Goal: Information Seeking & Learning: Check status

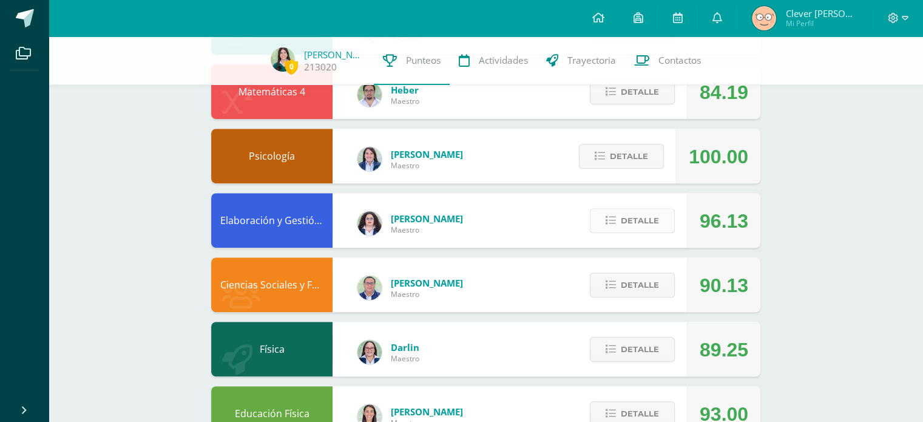
scroll to position [453, 0]
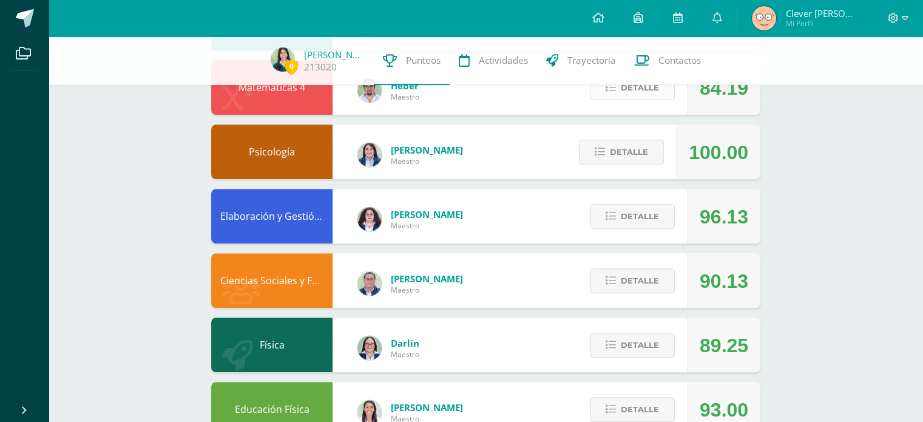
click at [653, 85] on span "Detalle" at bounding box center [640, 87] width 38 height 22
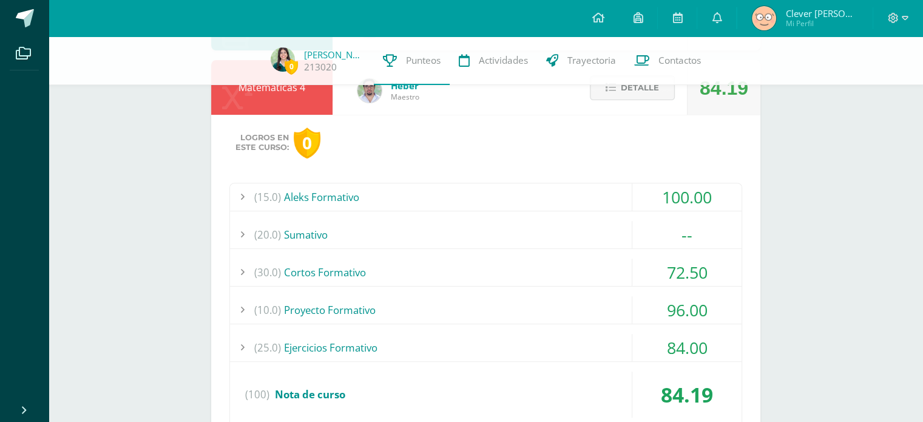
click at [609, 276] on div "(30.0) Cortos Formativo" at bounding box center [486, 271] width 512 height 27
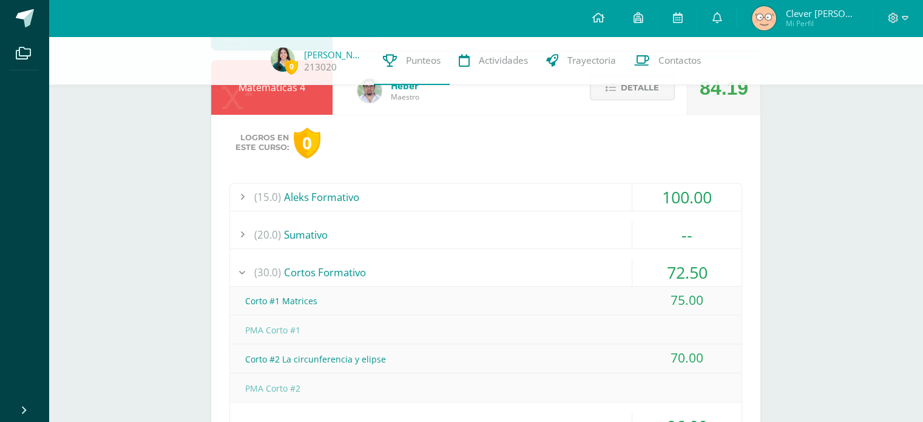
click at [611, 272] on div "(30.0) Cortos Formativo" at bounding box center [486, 271] width 512 height 27
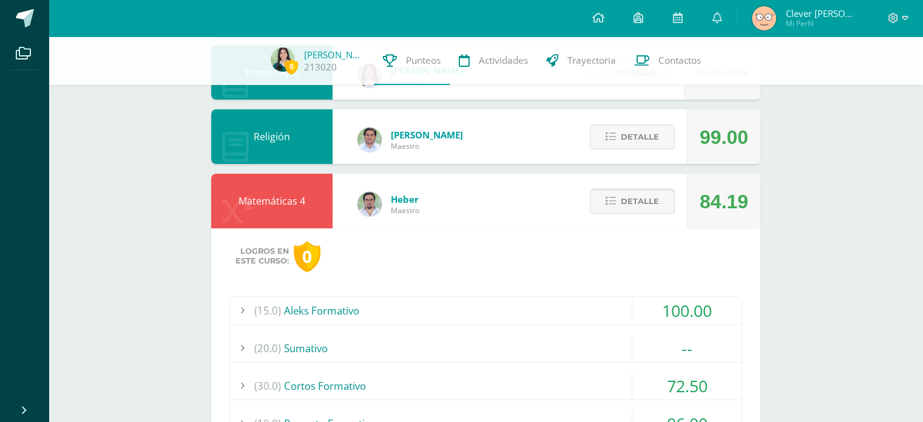
click at [636, 208] on span "Detalle" at bounding box center [640, 201] width 38 height 22
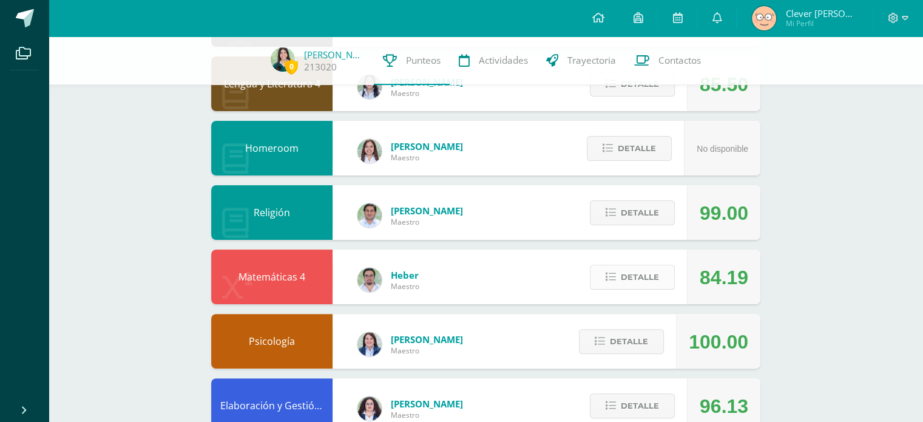
scroll to position [262, 0]
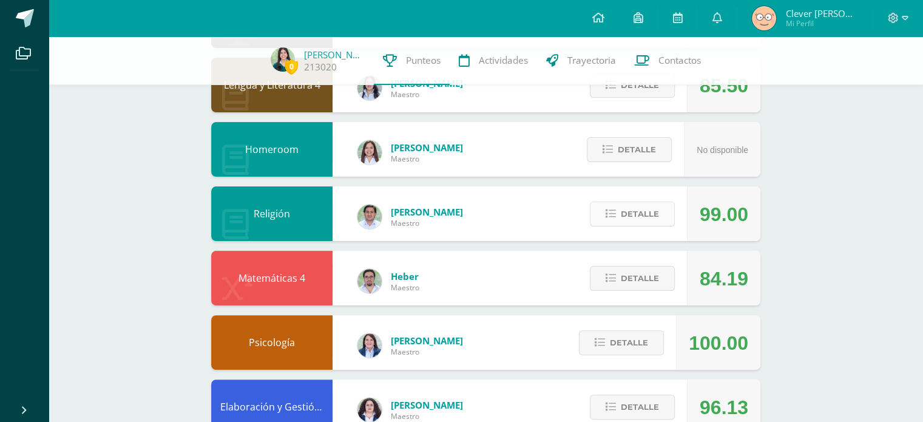
click at [636, 208] on span "Detalle" at bounding box center [640, 214] width 38 height 22
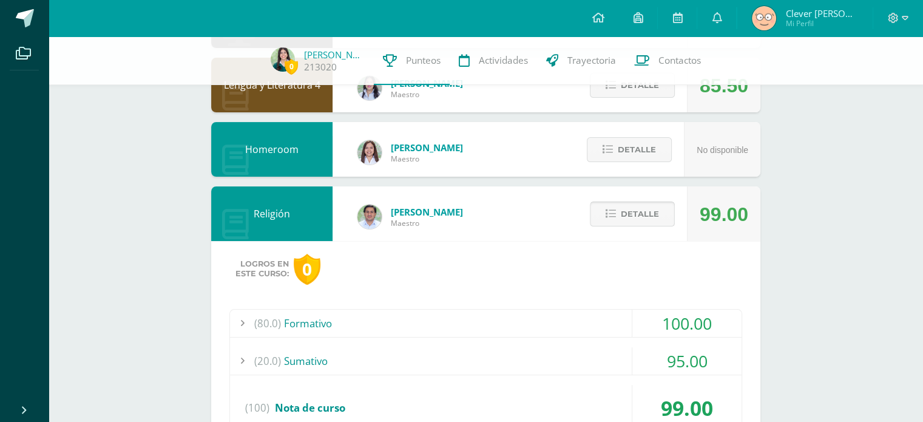
scroll to position [340, 0]
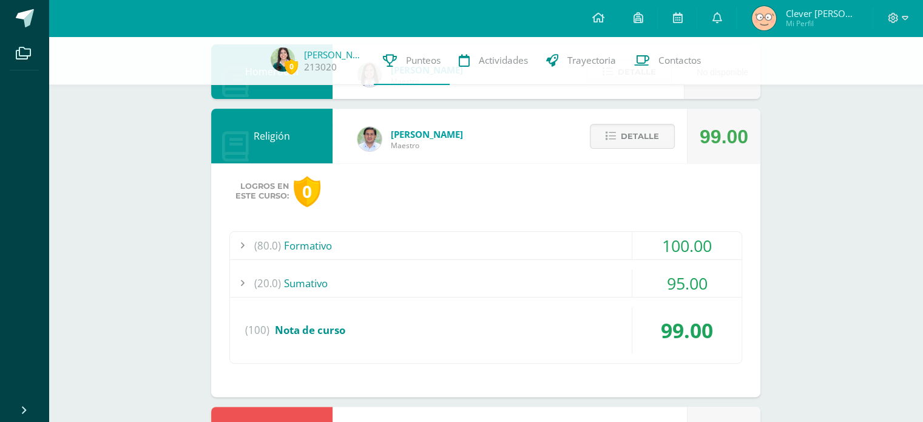
click at [592, 287] on div "(20.0) [GEOGRAPHIC_DATA]" at bounding box center [486, 282] width 512 height 27
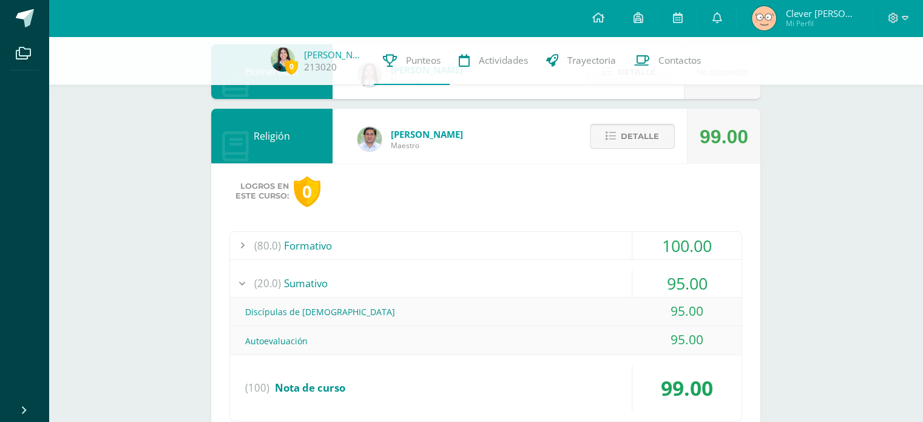
click at [638, 138] on span "Detalle" at bounding box center [640, 136] width 38 height 22
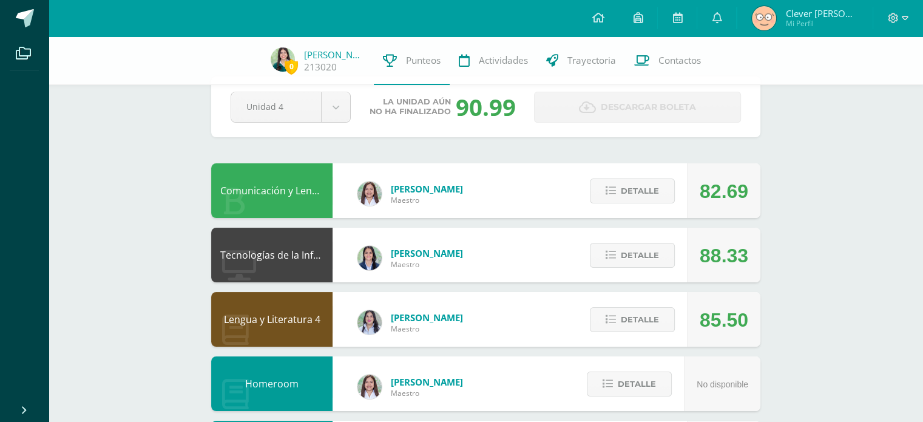
scroll to position [29, 0]
click at [624, 315] on span "Detalle" at bounding box center [640, 319] width 38 height 22
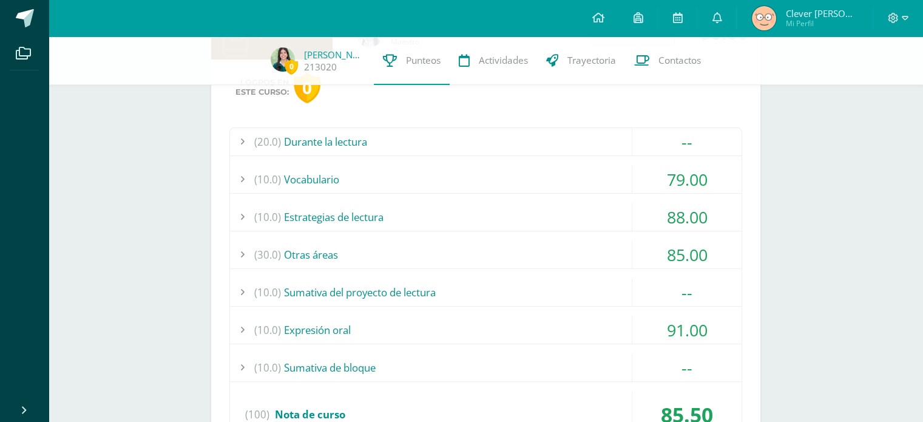
scroll to position [314, 0]
click at [624, 317] on div "(10.0) Expresión oral" at bounding box center [486, 330] width 512 height 27
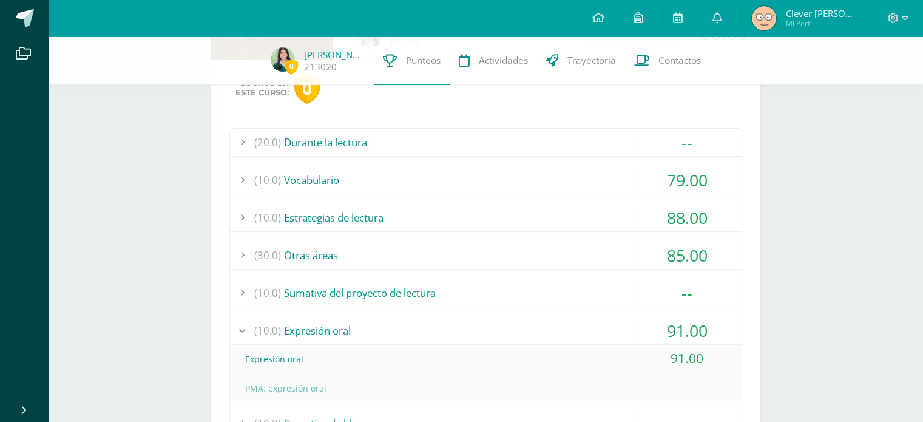
click at [624, 314] on div "(20.0) Durante la lectura -- Una habitación propia: comprensión I" at bounding box center [485, 316] width 513 height 376
click at [535, 217] on div "(10.0) Estrategias de lectura" at bounding box center [486, 217] width 512 height 27
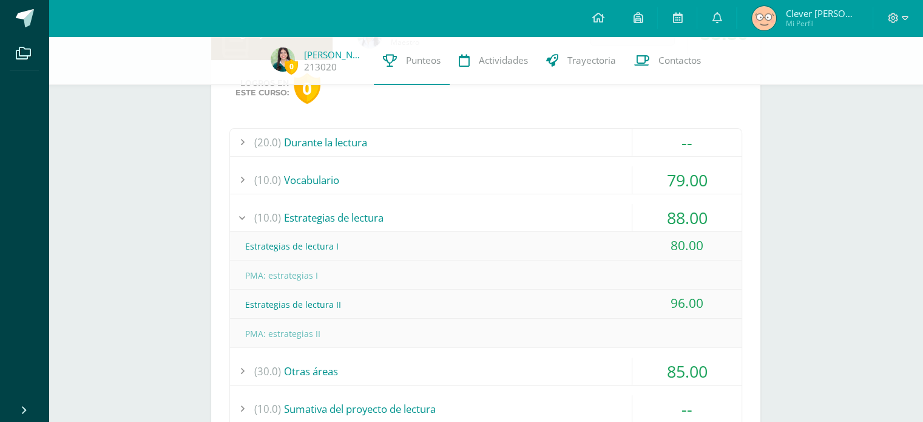
click at [538, 212] on div "(10.0) Estrategias de lectura" at bounding box center [486, 217] width 512 height 27
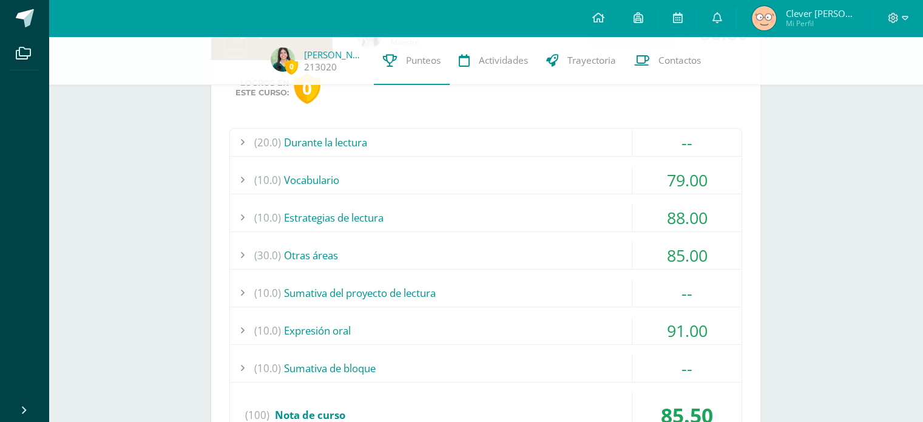
click at [513, 183] on div "(10.0) Vocabulario" at bounding box center [486, 179] width 512 height 27
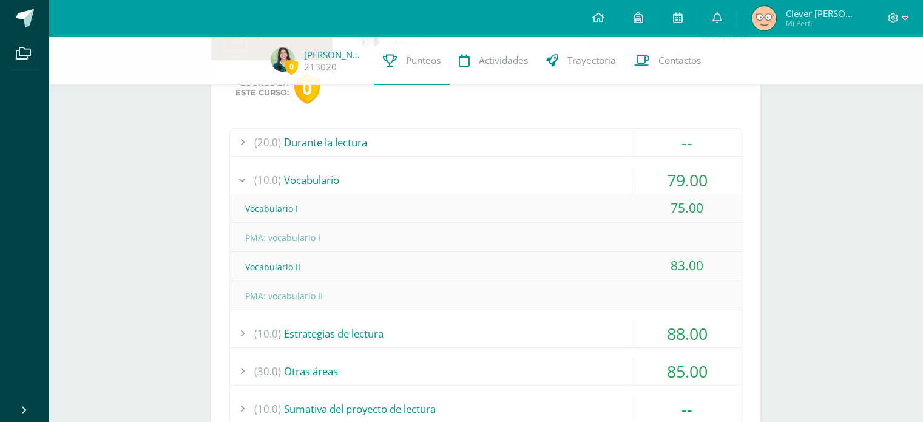
click at [513, 183] on div "(10.0) Vocabulario" at bounding box center [486, 179] width 512 height 27
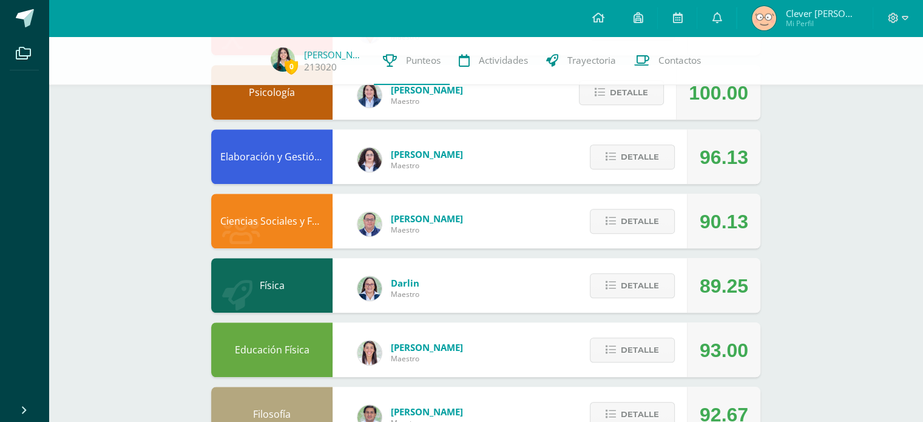
scroll to position [976, 0]
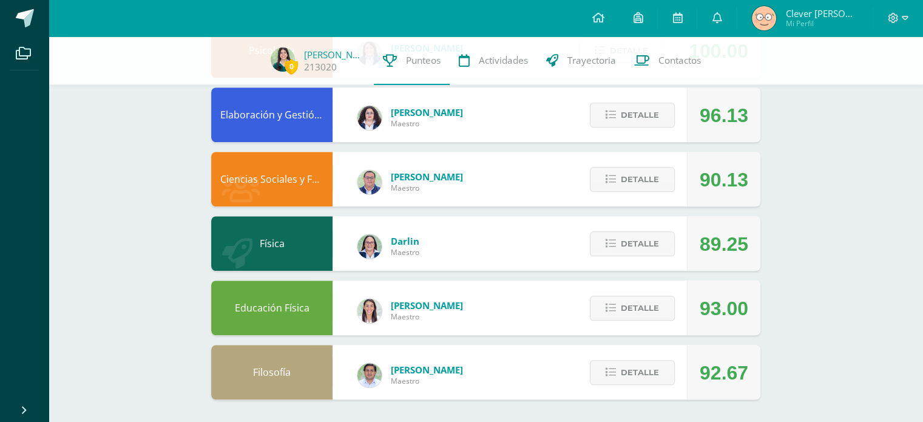
click at [643, 262] on div "Detalle" at bounding box center [629, 243] width 115 height 55
click at [631, 311] on span "Detalle" at bounding box center [640, 308] width 38 height 22
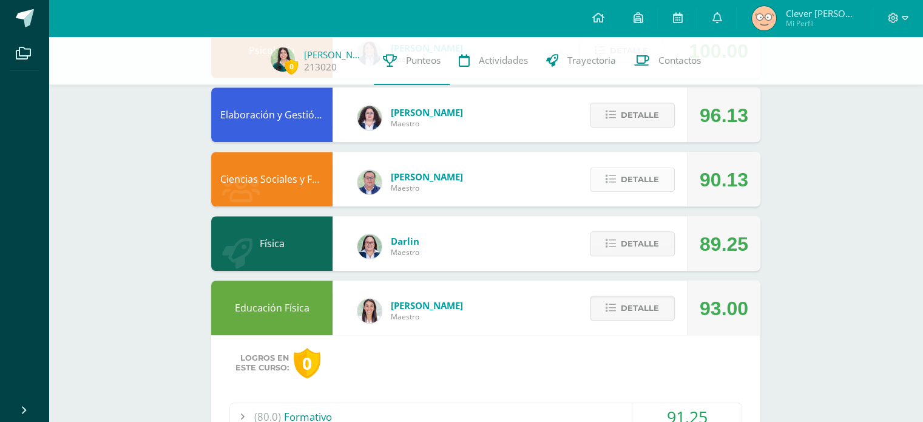
click at [623, 183] on span "Detalle" at bounding box center [640, 179] width 38 height 22
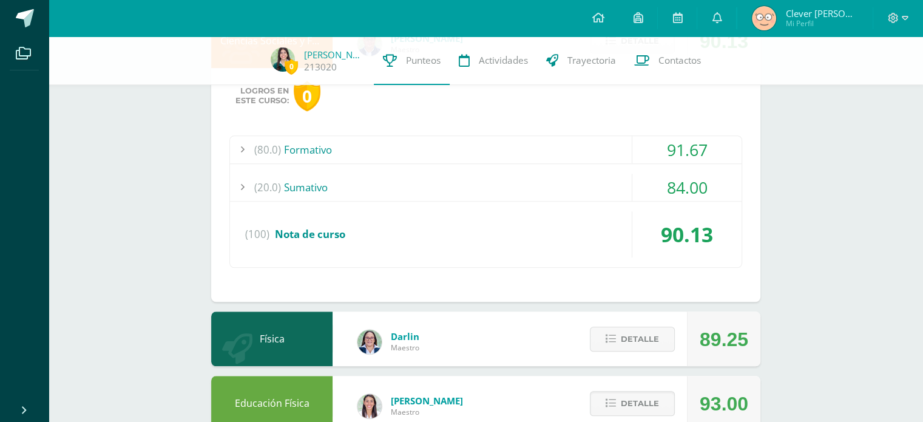
scroll to position [1114, 0]
click at [610, 181] on div "(20.0) Sumativo" at bounding box center [486, 187] width 512 height 27
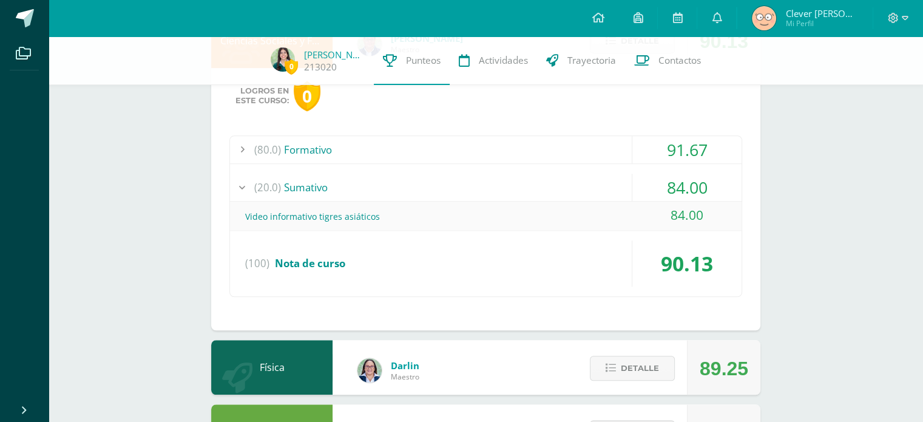
click at [612, 177] on div "(20.0) Sumativo" at bounding box center [486, 187] width 512 height 27
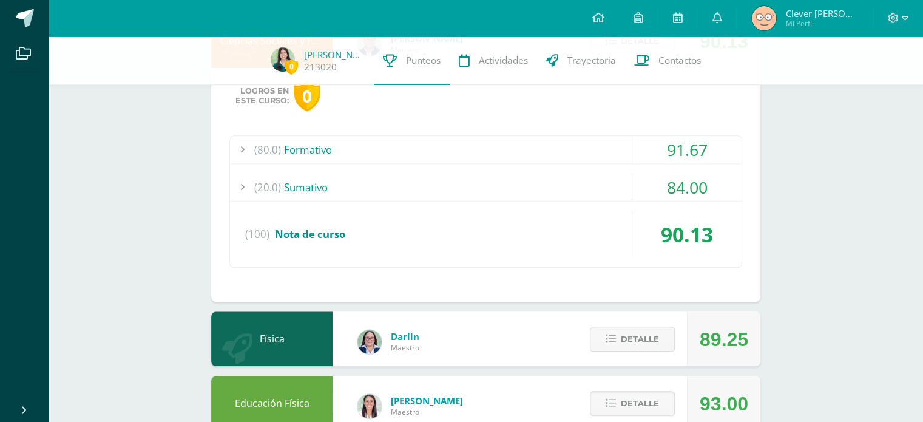
click at [627, 149] on div "(80.0) Formativo" at bounding box center [486, 149] width 512 height 27
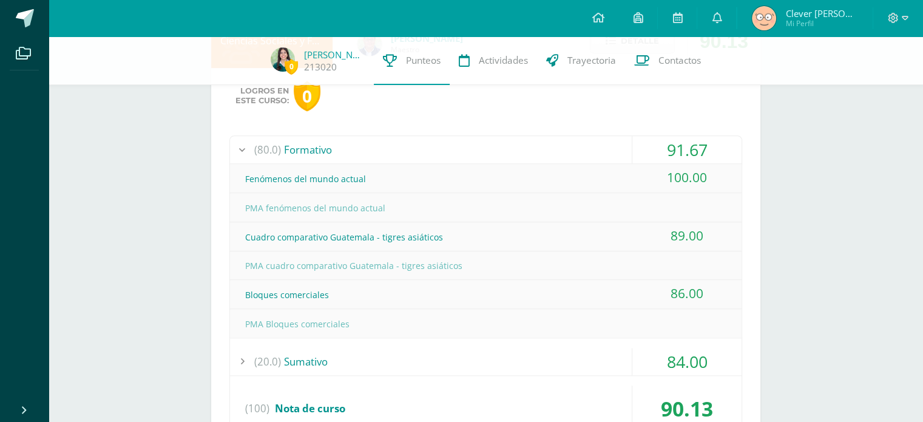
click at [628, 150] on div "(80.0) Formativo" at bounding box center [486, 149] width 512 height 27
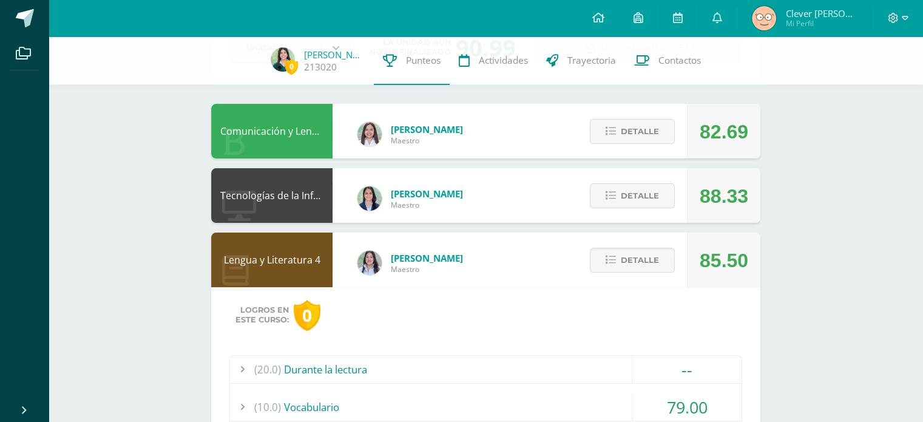
scroll to position [113, 0]
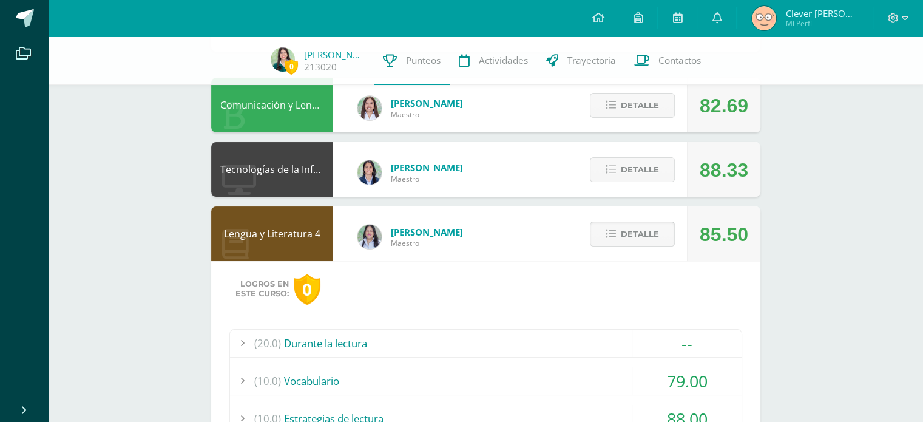
click at [645, 246] on button "Detalle" at bounding box center [632, 233] width 85 height 25
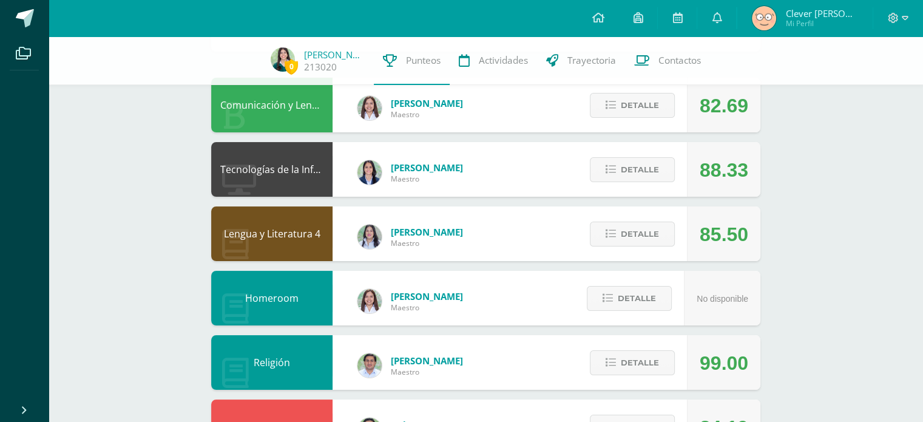
click at [636, 157] on div "Detalle" at bounding box center [629, 169] width 115 height 55
click at [637, 164] on span "Detalle" at bounding box center [640, 169] width 38 height 22
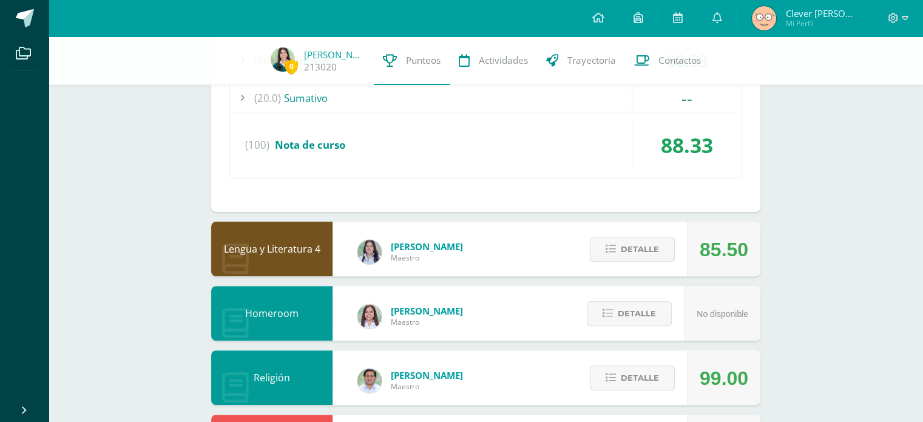
scroll to position [333, 0]
click at [626, 229] on div "Detalle" at bounding box center [629, 248] width 115 height 55
click at [632, 239] on span "Detalle" at bounding box center [640, 248] width 38 height 22
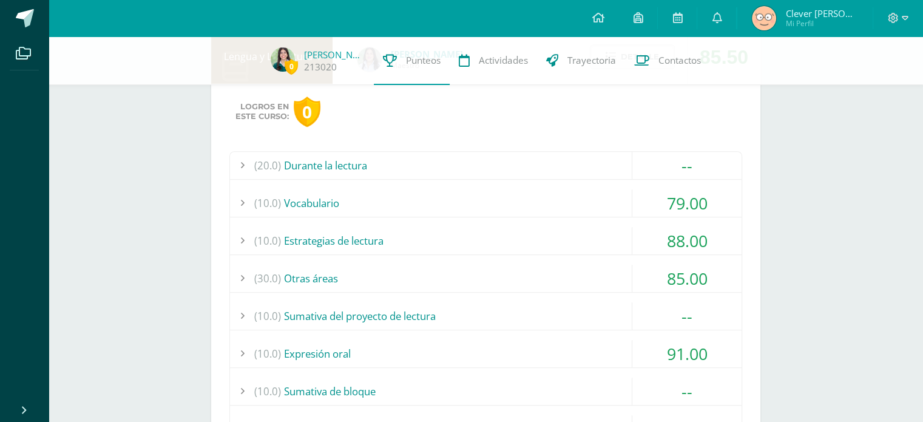
scroll to position [556, 0]
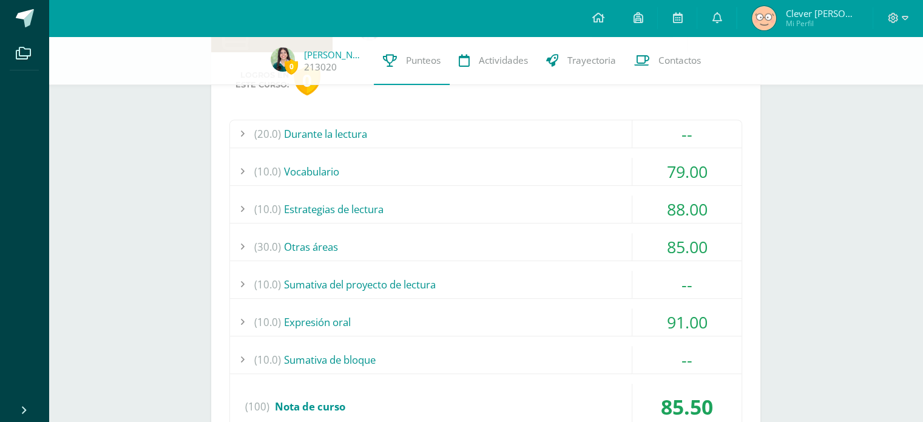
click at [640, 175] on div "79.00" at bounding box center [686, 171] width 109 height 27
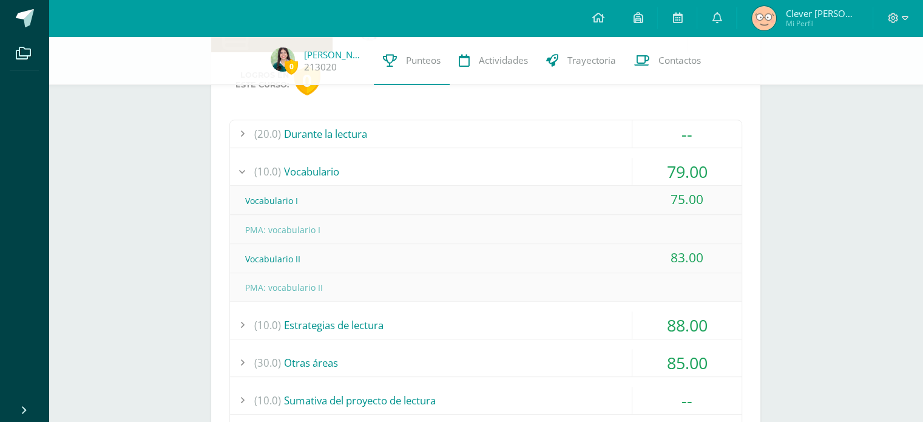
click at [643, 167] on div "79.00" at bounding box center [686, 171] width 109 height 27
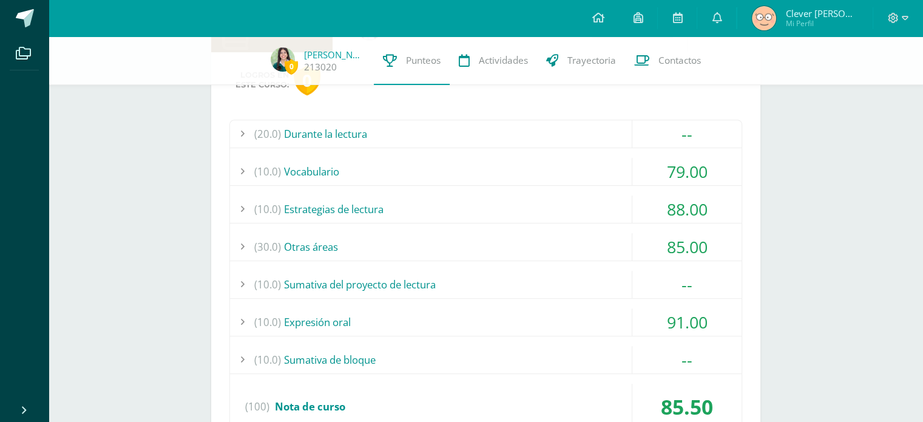
click at [593, 203] on div "(10.0) Estrategias de lectura" at bounding box center [486, 208] width 512 height 27
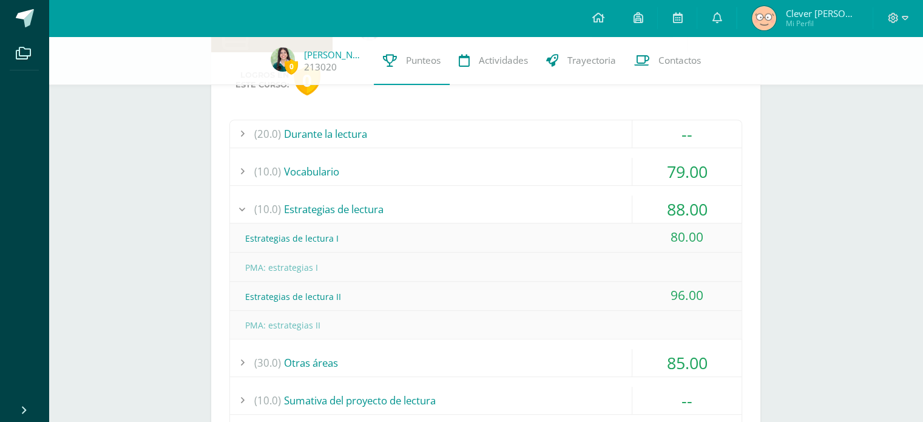
click at [596, 201] on div "(10.0) Estrategias de lectura" at bounding box center [486, 208] width 512 height 27
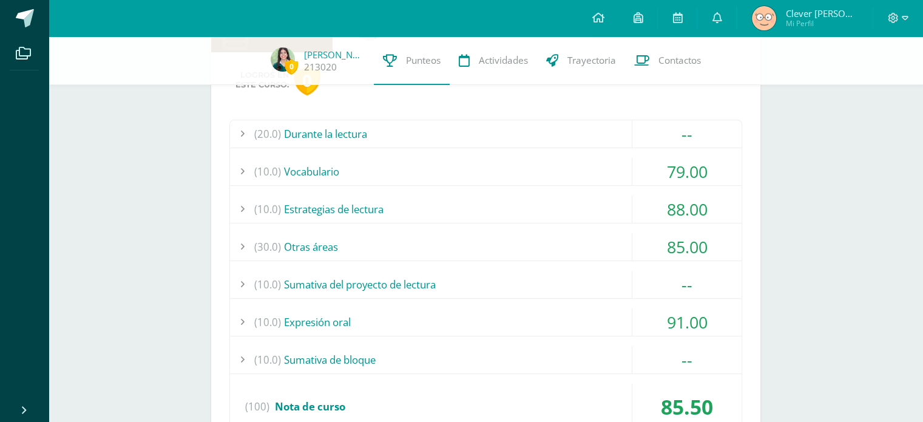
click at [618, 242] on div "(30.0) Otras áreas" at bounding box center [486, 246] width 512 height 27
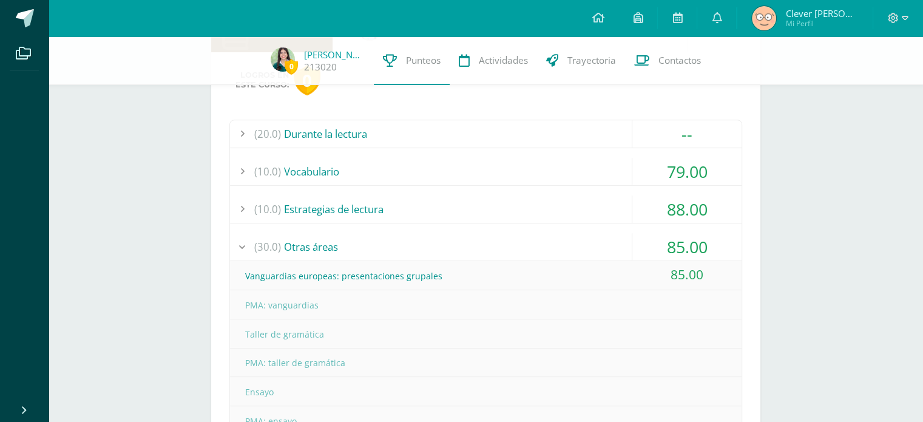
click at [618, 239] on div "(30.0) Otras áreas" at bounding box center [486, 246] width 512 height 27
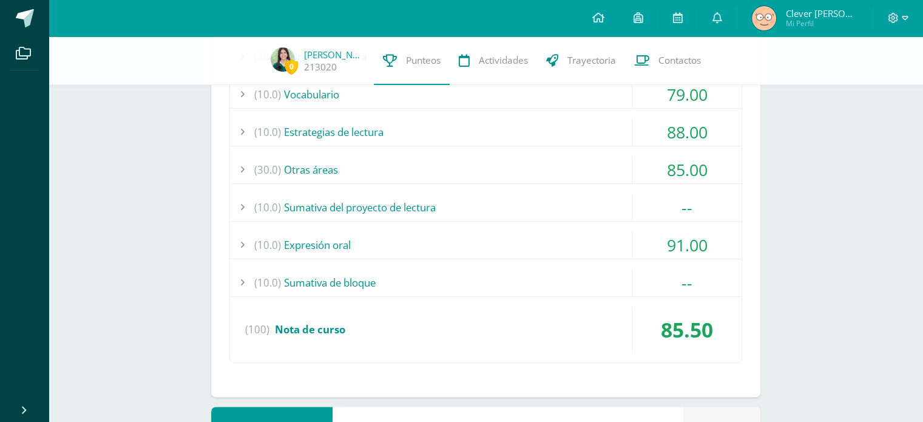
scroll to position [633, 0]
click at [622, 240] on div "(10.0) Expresión oral" at bounding box center [486, 244] width 512 height 27
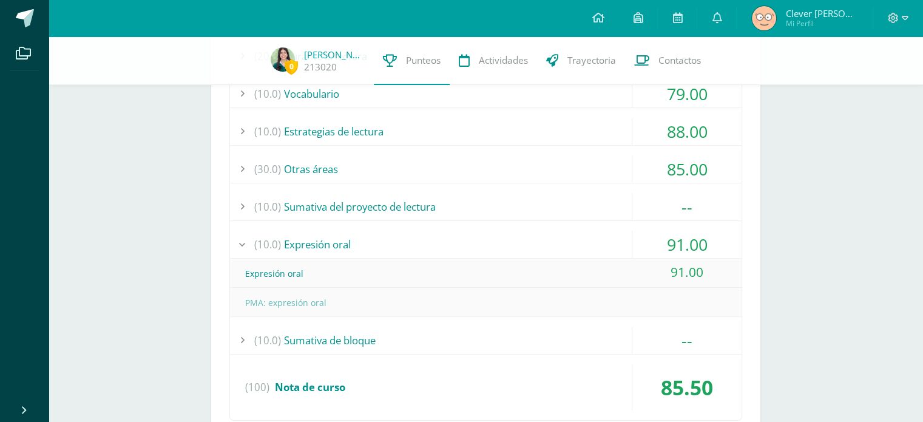
click at [622, 240] on div "(10.0) Expresión oral" at bounding box center [486, 244] width 512 height 27
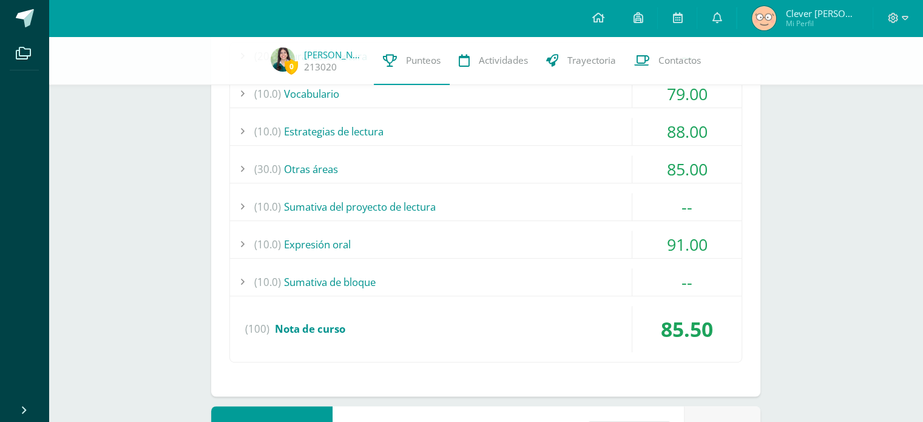
click at [612, 206] on div "(10.0) Sumativa del proyecto de lectura" at bounding box center [486, 206] width 512 height 27
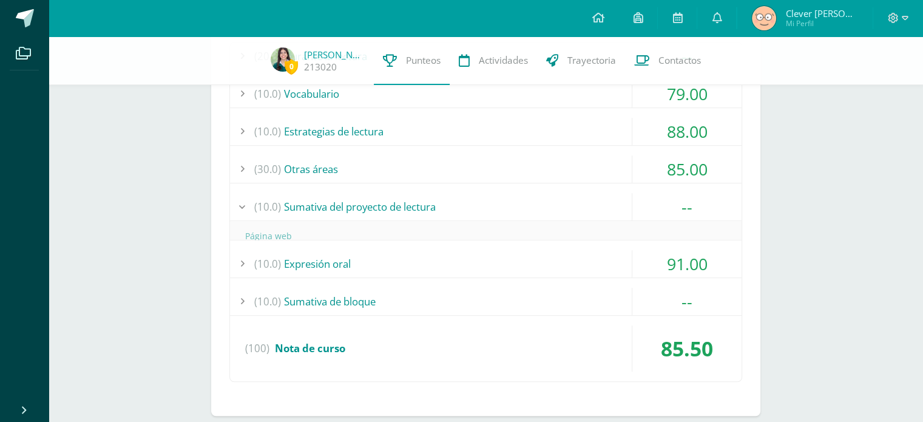
click at [612, 207] on div "(10.0) Sumativa del proyecto de lectura" at bounding box center [486, 206] width 512 height 27
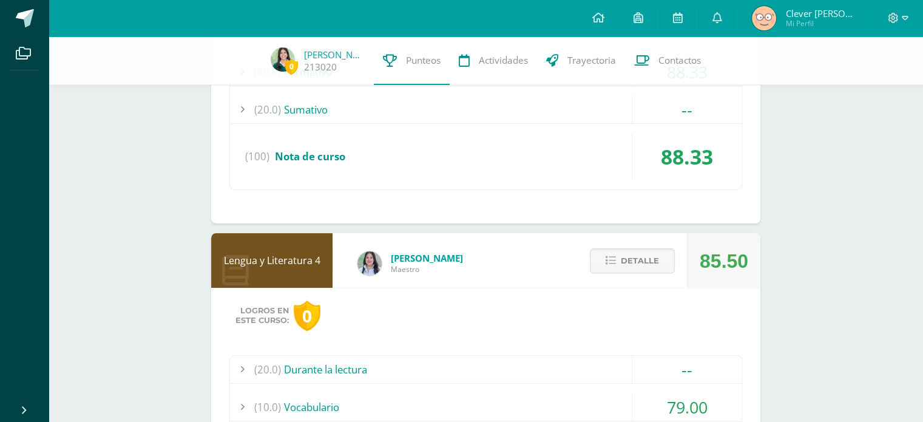
scroll to position [271, 0]
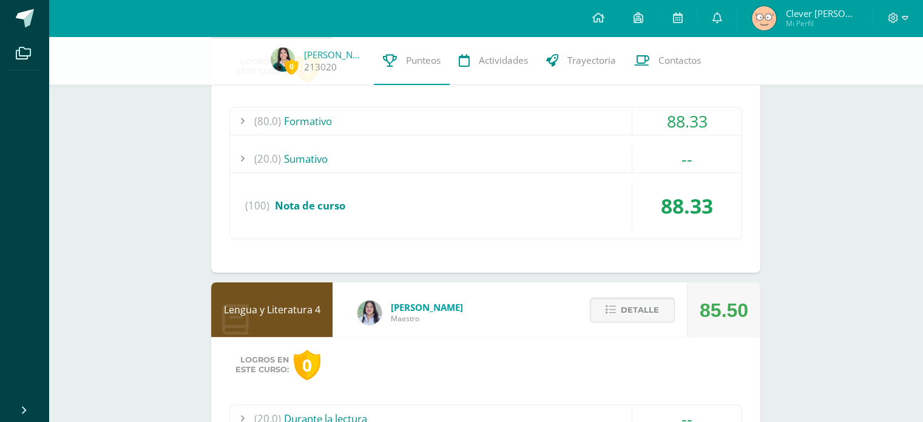
click at [660, 293] on div "Detalle" at bounding box center [629, 309] width 115 height 55
click at [653, 294] on div "Detalle" at bounding box center [629, 309] width 115 height 55
click at [646, 299] on span "Detalle" at bounding box center [640, 310] width 38 height 22
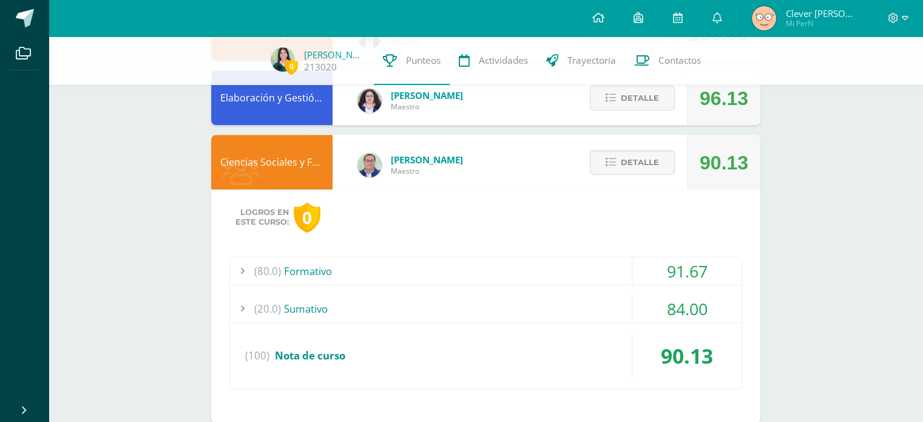
scroll to position [806, 0]
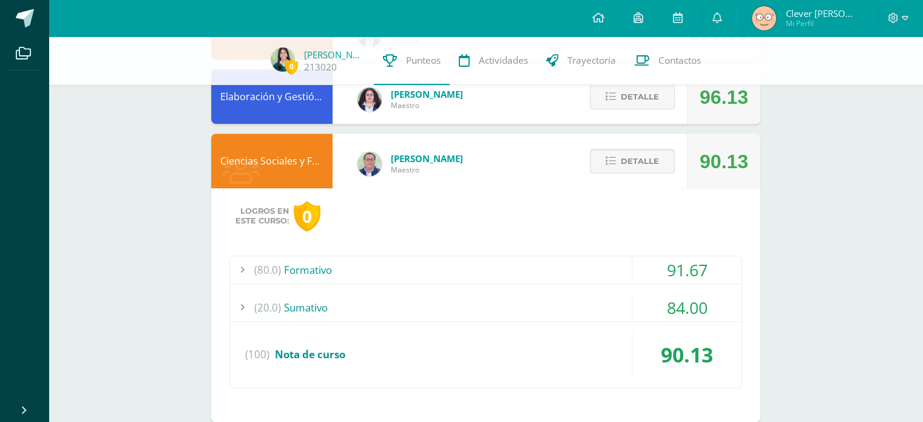
click at [638, 154] on span "Detalle" at bounding box center [640, 161] width 38 height 22
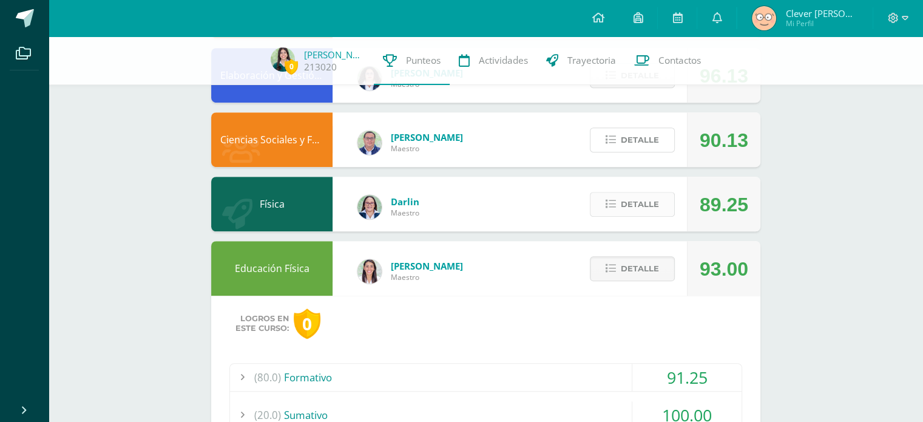
scroll to position [826, 0]
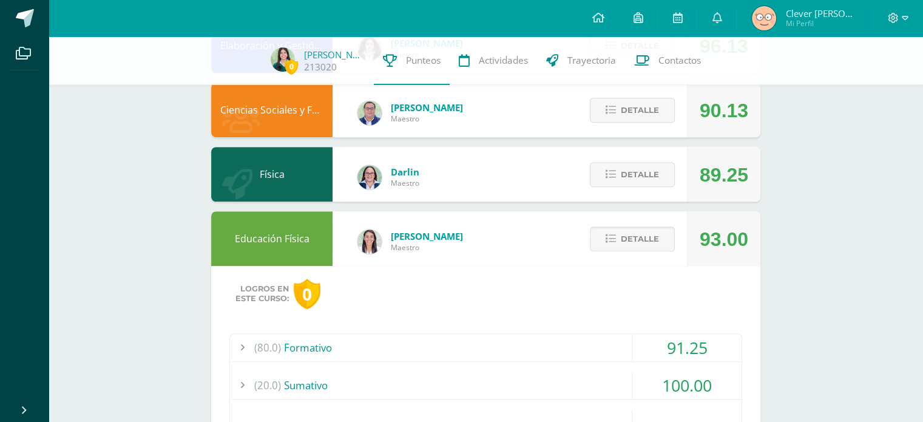
click at [625, 231] on span "Detalle" at bounding box center [640, 239] width 38 height 22
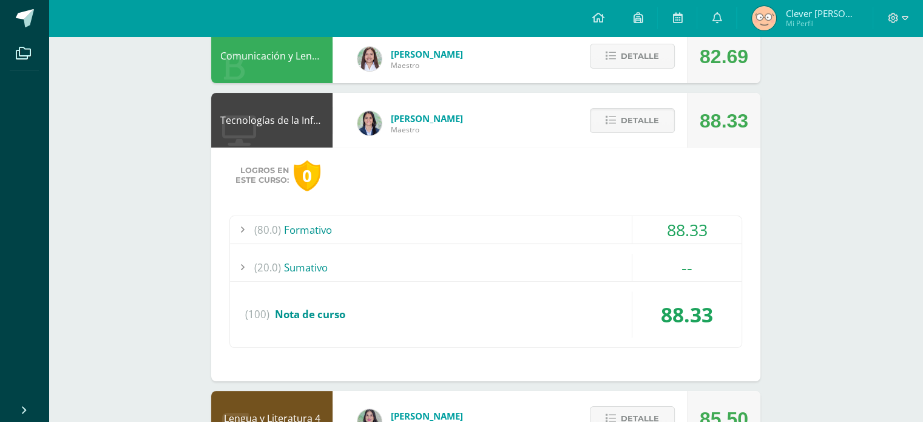
scroll to position [0, 0]
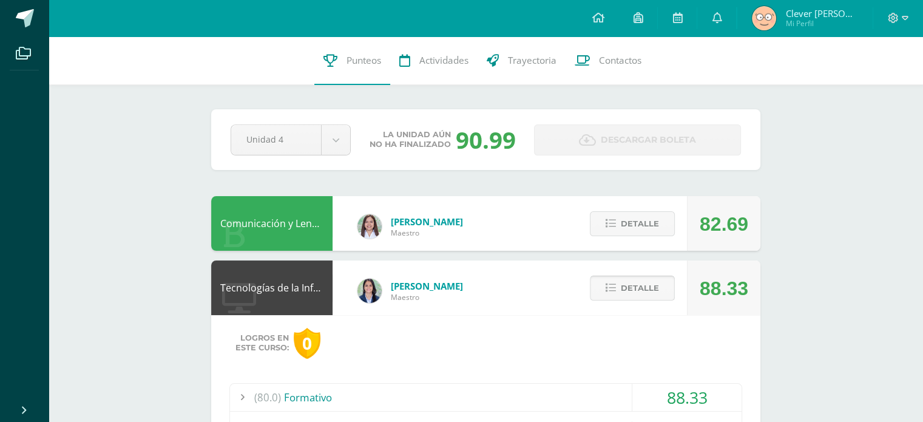
click at [644, 292] on span "Detalle" at bounding box center [640, 288] width 38 height 22
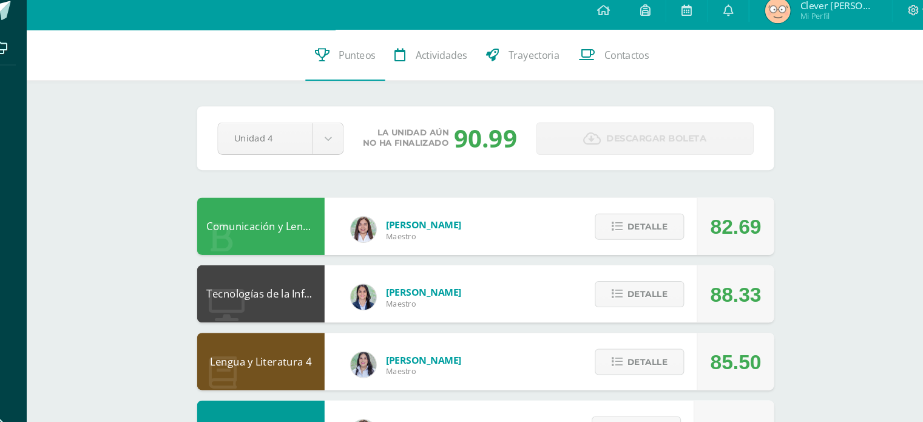
drag, startPoint x: 490, startPoint y: 173, endPoint x: 590, endPoint y: 117, distance: 115.2
click at [590, 117] on div "Pendiente Unidad 4 Unidad 1 Unidad 2 Unidad 3 Unidad 4 La unidad aún no ha fina…" at bounding box center [485, 139] width 549 height 61
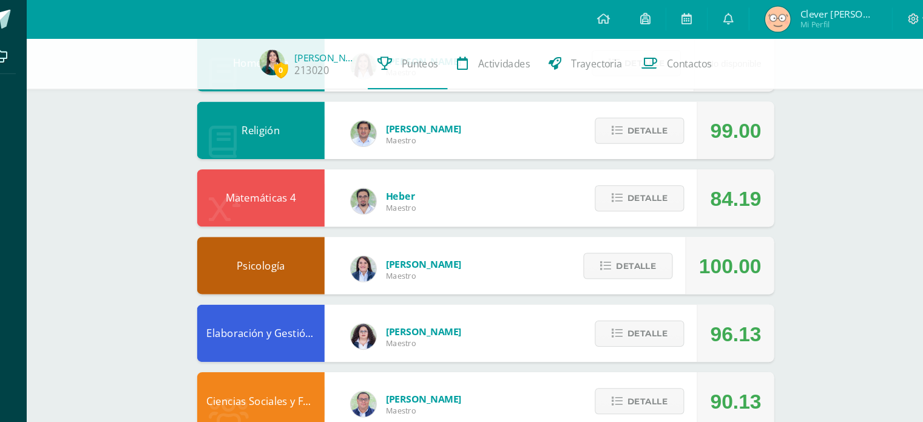
scroll to position [337, 0]
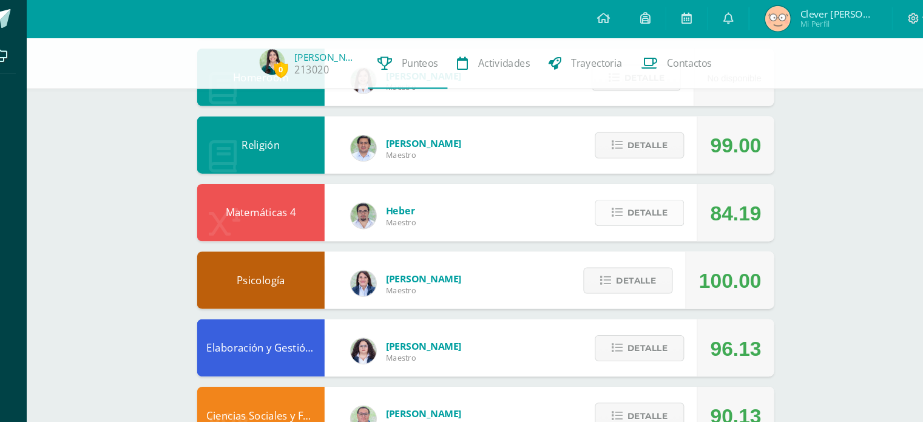
click at [638, 205] on span "Detalle" at bounding box center [640, 203] width 38 height 22
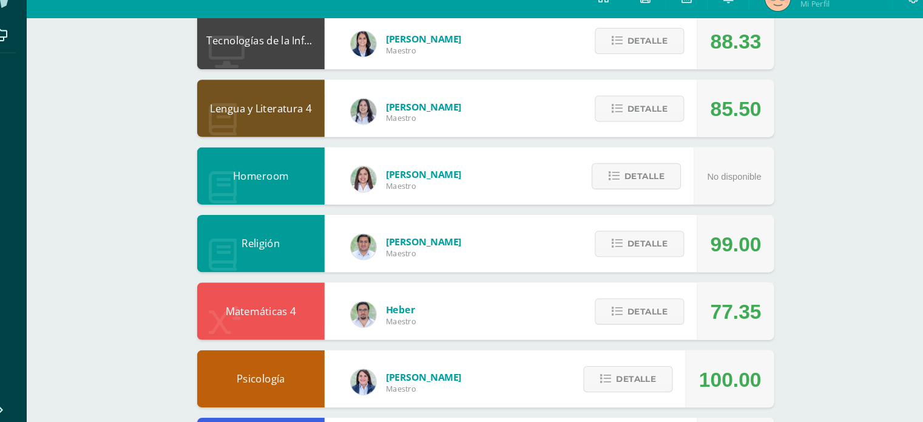
scroll to position [233, 0]
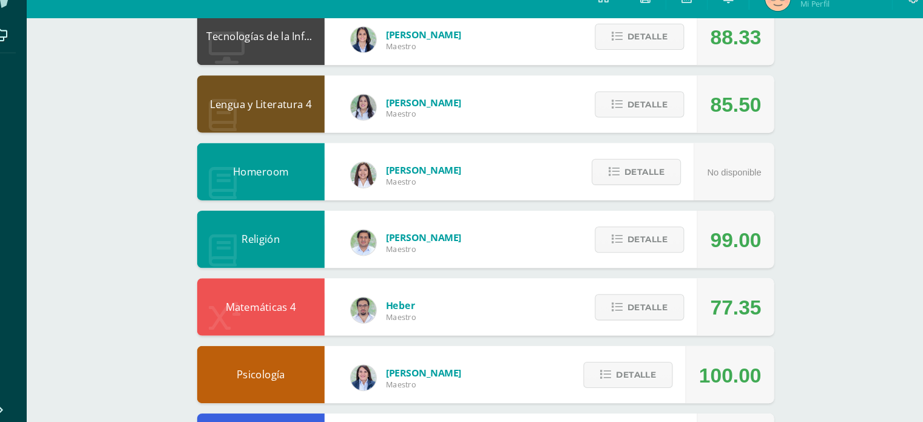
click at [637, 292] on div "Detalle" at bounding box center [629, 312] width 115 height 55
click at [633, 311] on span "Detalle" at bounding box center [640, 312] width 38 height 22
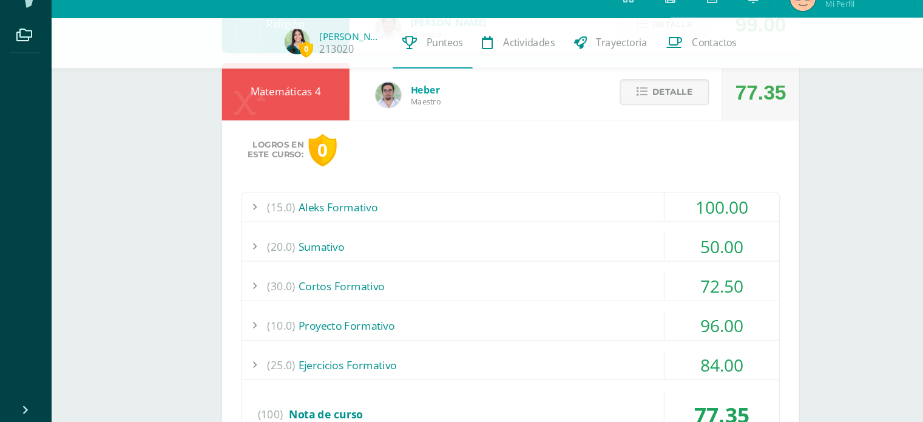
scroll to position [434, 0]
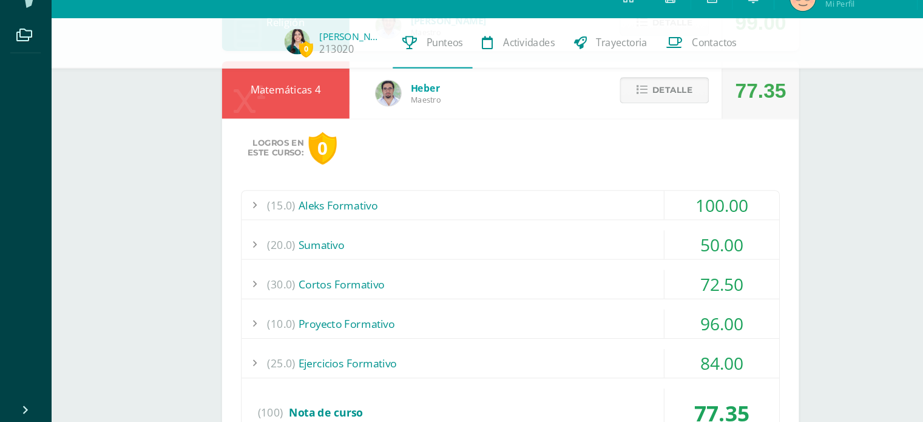
click at [623, 102] on span "Detalle" at bounding box center [640, 106] width 38 height 22
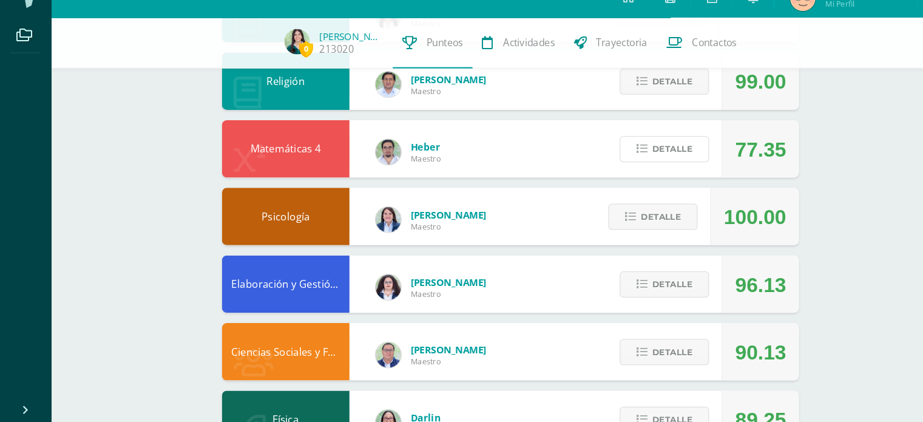
scroll to position [382, 0]
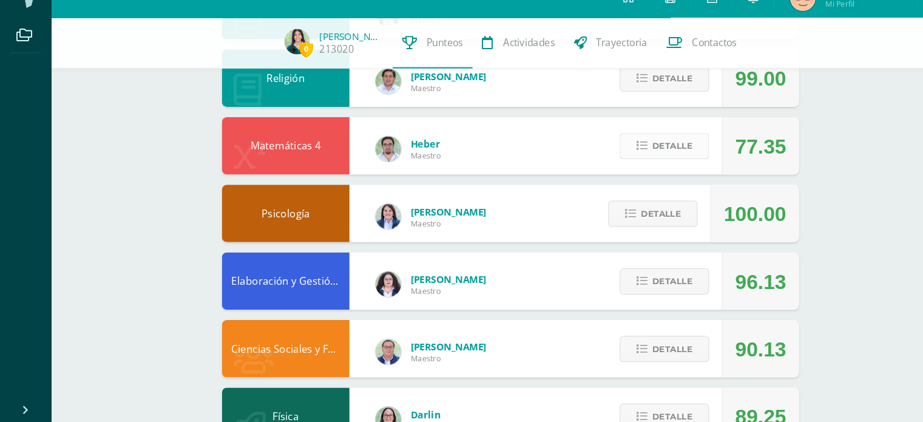
click at [629, 157] on span "Detalle" at bounding box center [640, 158] width 38 height 22
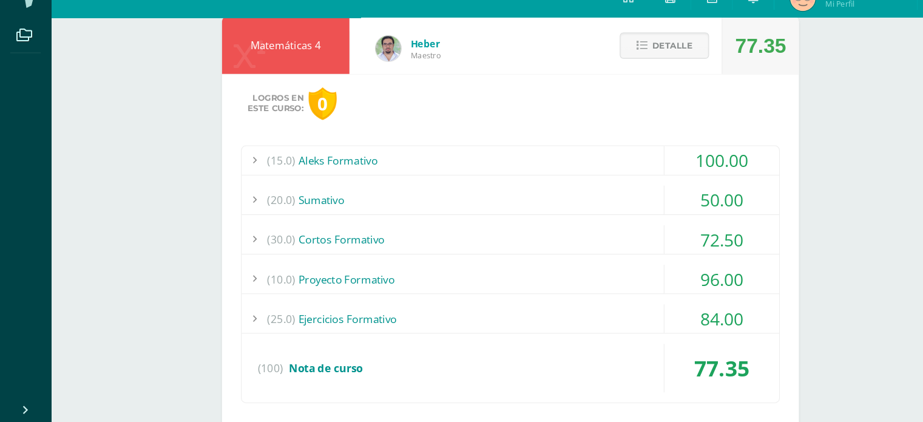
scroll to position [0, 0]
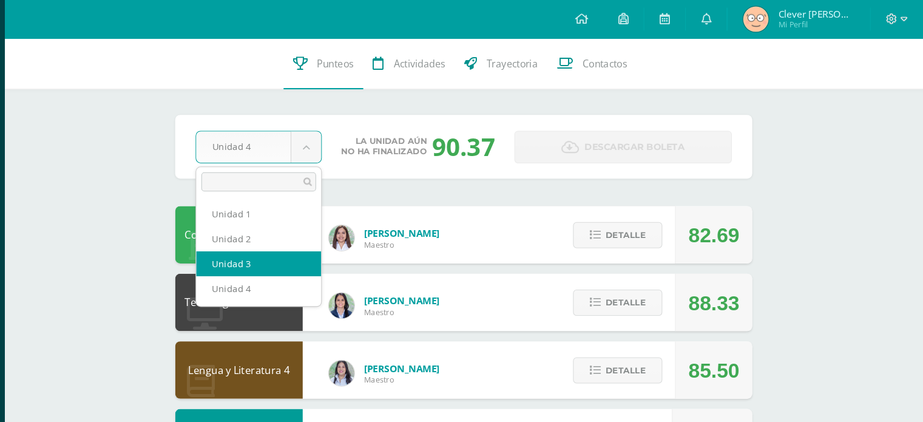
select select "Unidad 3"
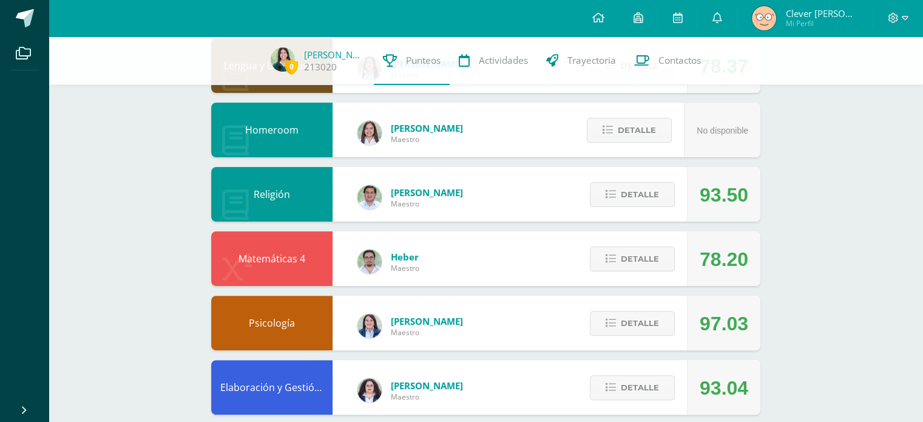
scroll to position [282, 0]
click at [636, 254] on span "Detalle" at bounding box center [640, 259] width 38 height 22
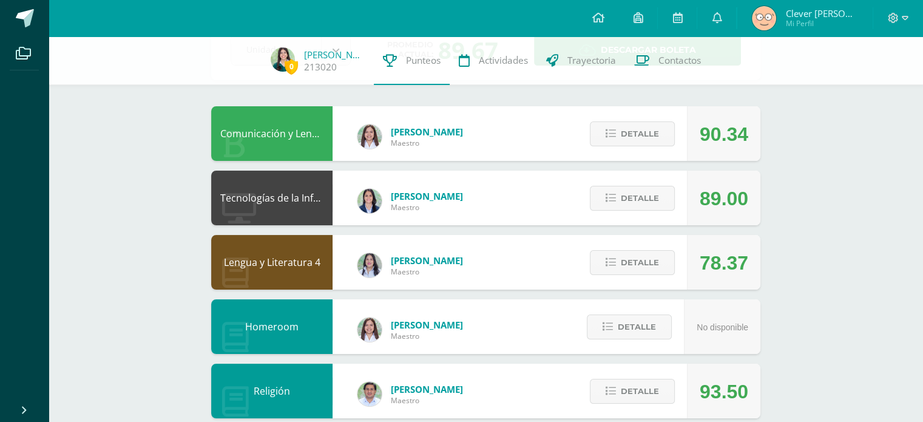
scroll to position [0, 0]
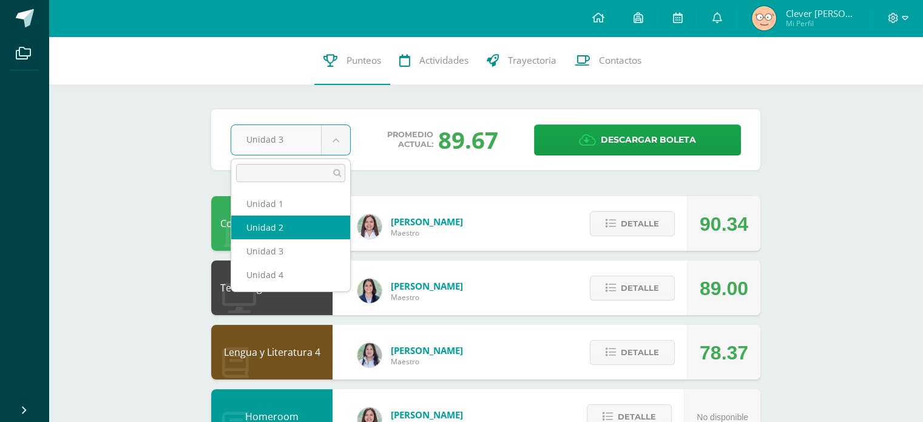
select select "Unidad 2"
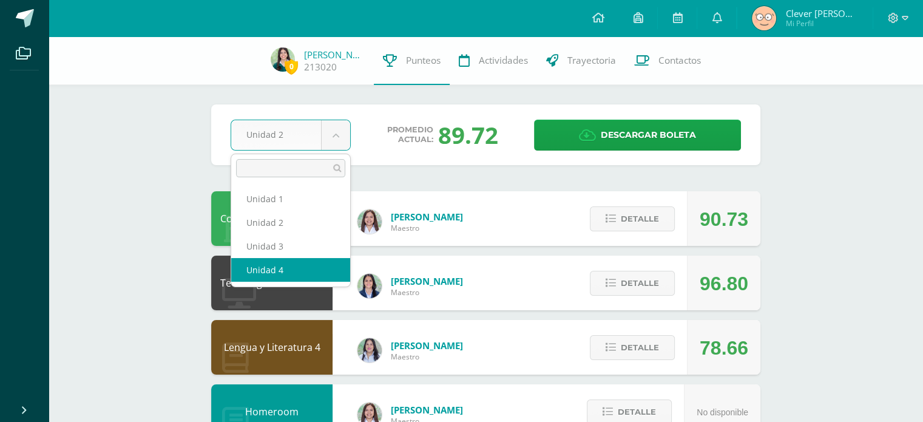
select select "Unidad 4"
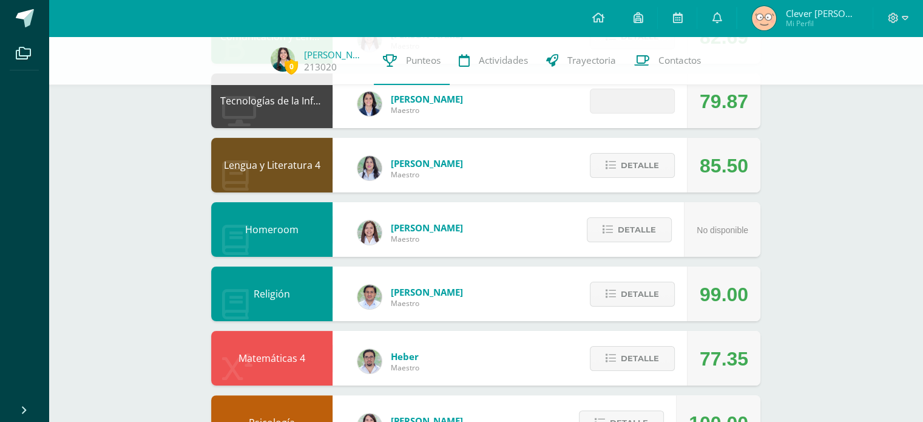
scroll to position [182, 0]
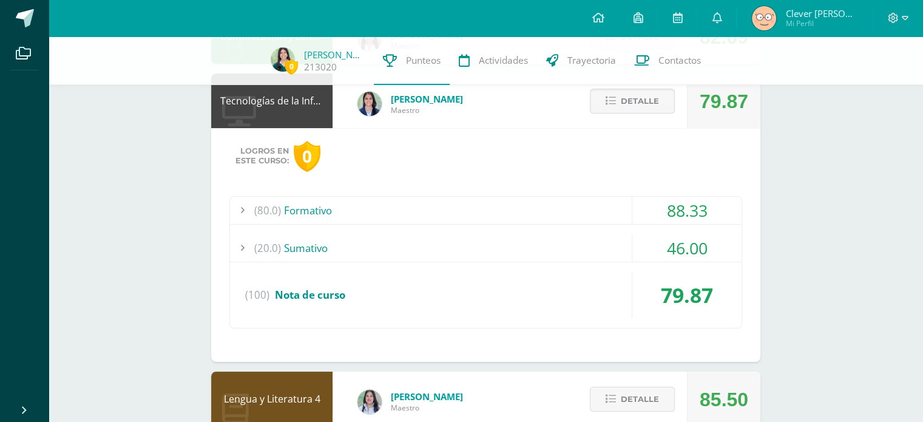
click at [647, 241] on div "46.00" at bounding box center [686, 247] width 109 height 27
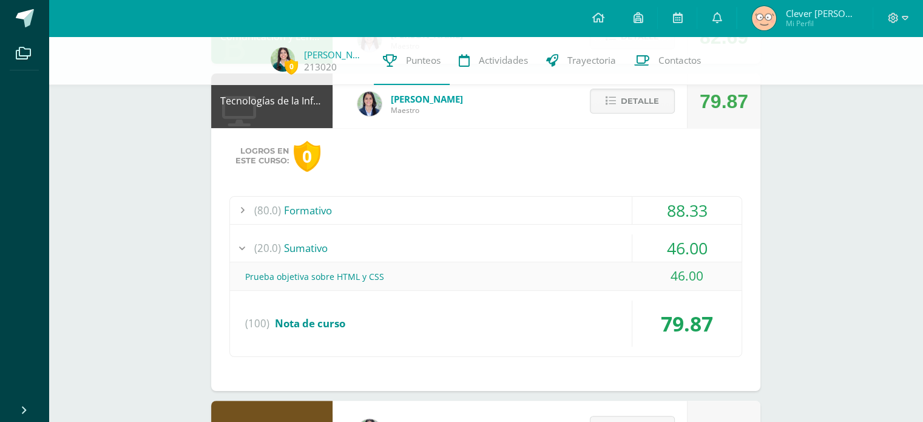
click at [647, 241] on div "46.00" at bounding box center [686, 247] width 109 height 27
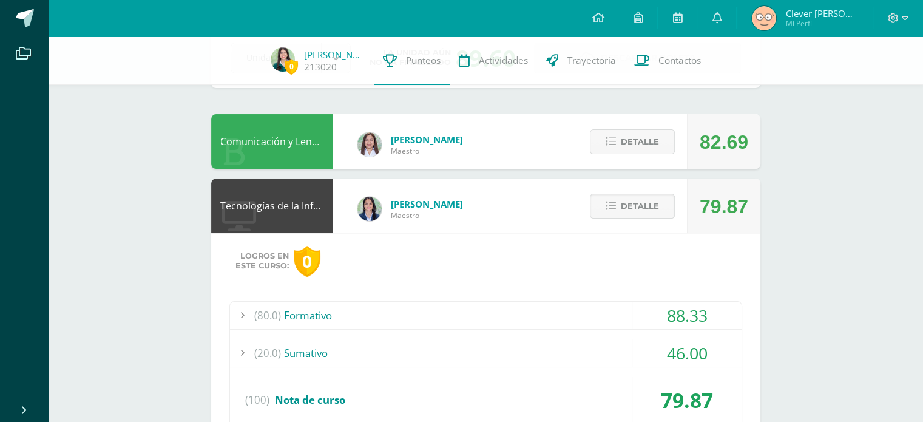
scroll to position [79, 0]
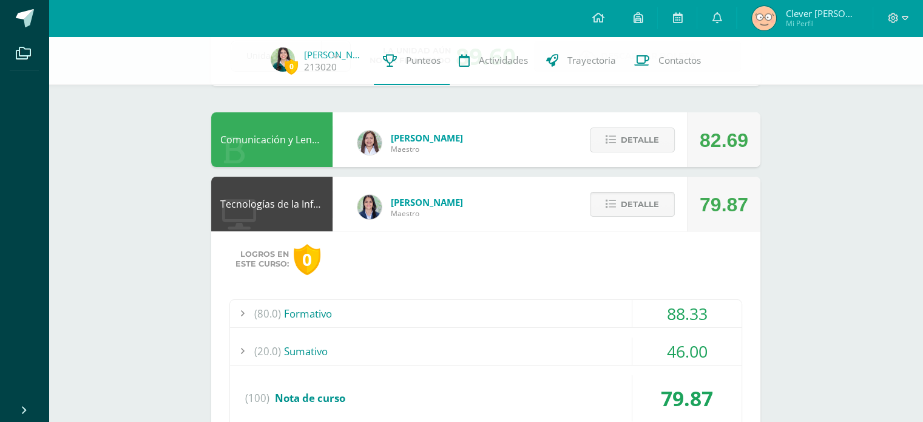
click at [625, 199] on span "Detalle" at bounding box center [640, 204] width 38 height 22
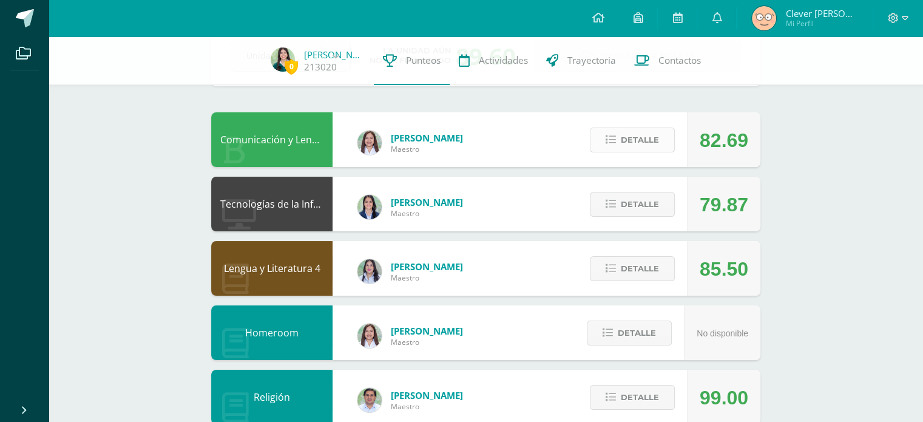
click at [658, 135] on span "Detalle" at bounding box center [640, 140] width 38 height 22
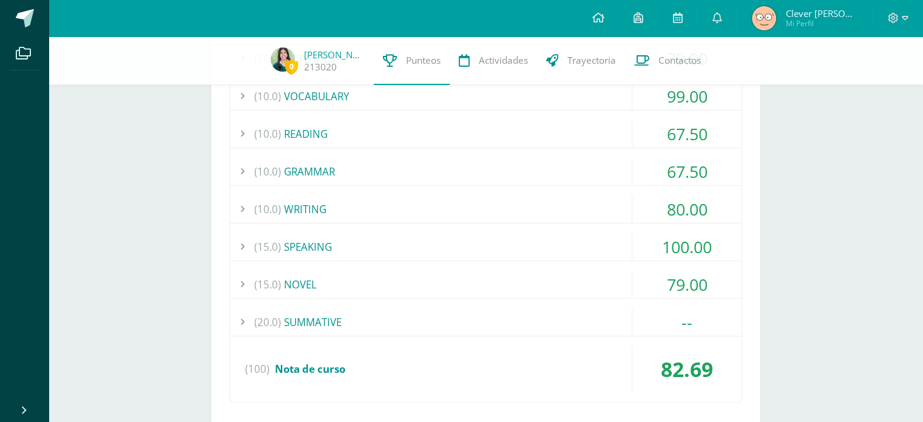
scroll to position [269, 0]
click at [603, 279] on div "(15.0) NOVEL" at bounding box center [486, 284] width 512 height 27
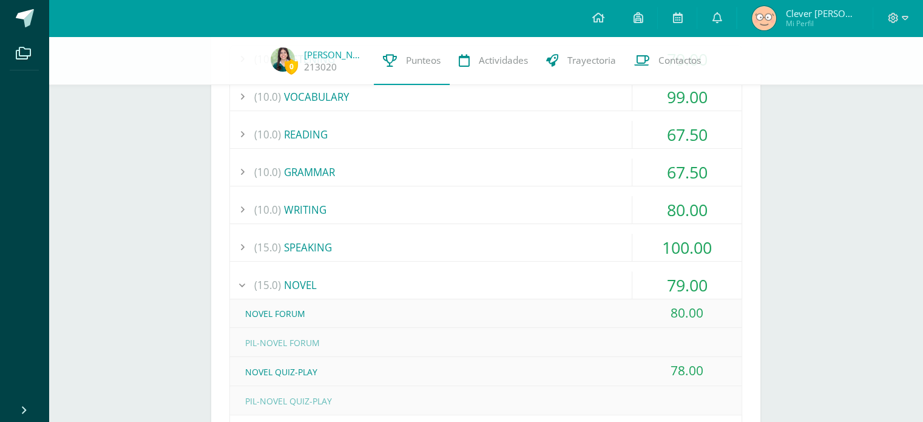
click at [604, 281] on div "(15.0) NOVEL" at bounding box center [486, 284] width 512 height 27
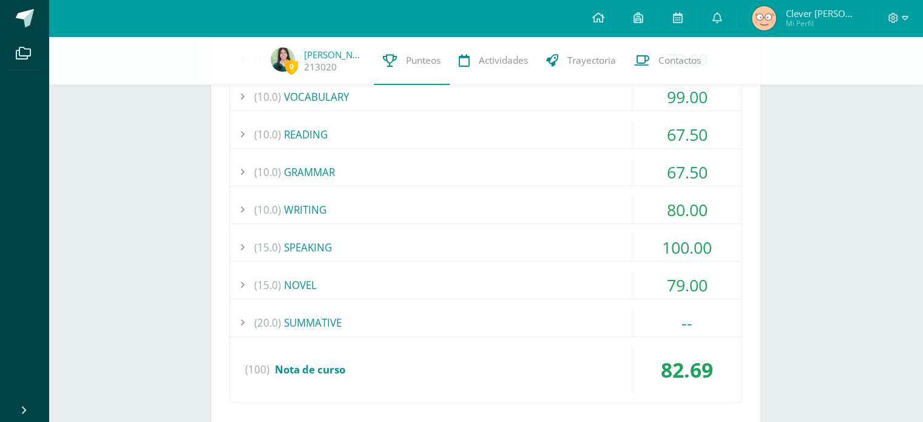
click at [551, 249] on div "(15.0) SPEAKING" at bounding box center [486, 247] width 512 height 27
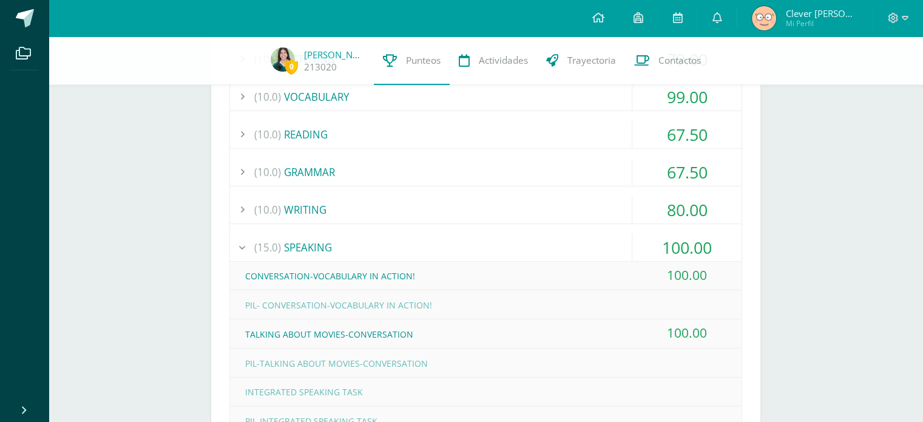
click at [553, 249] on div "(15.0) SPEAKING" at bounding box center [486, 247] width 512 height 27
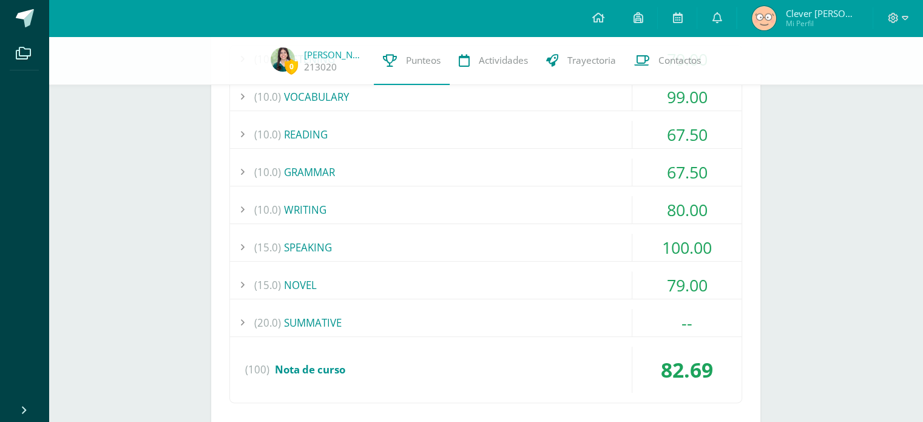
click at [550, 197] on div "(10.0) WRITING" at bounding box center [486, 209] width 512 height 27
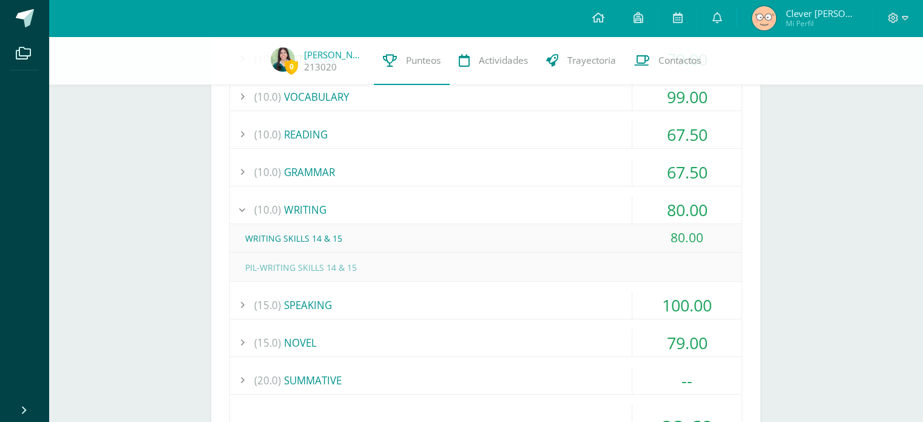
click at [550, 198] on div "(10.0) WRITING" at bounding box center [486, 209] width 512 height 27
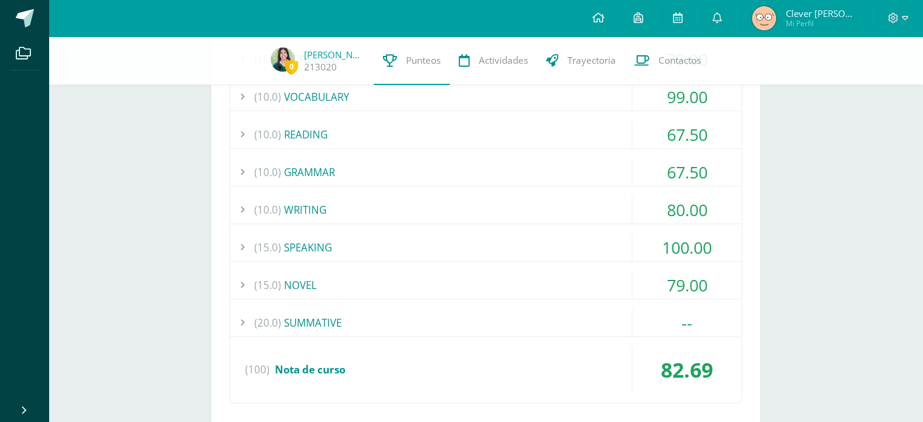
click at [604, 172] on div "(10.0) GRAMMAR" at bounding box center [486, 171] width 512 height 27
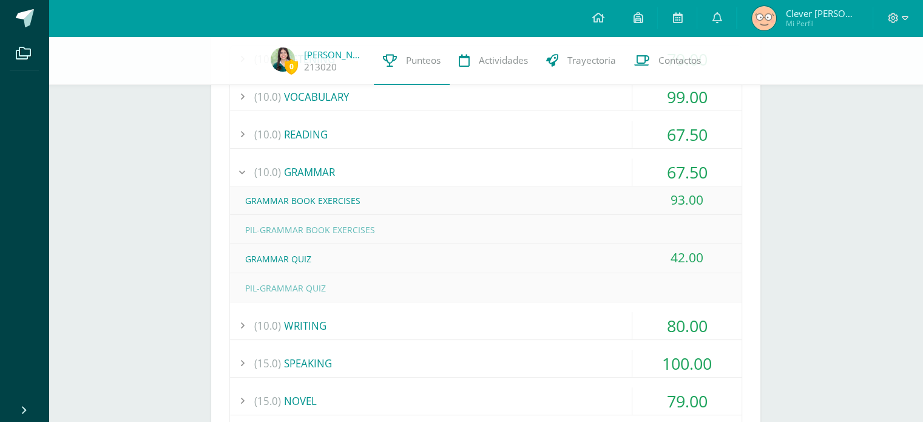
click at [606, 174] on div "(10.0) GRAMMAR" at bounding box center [486, 171] width 512 height 27
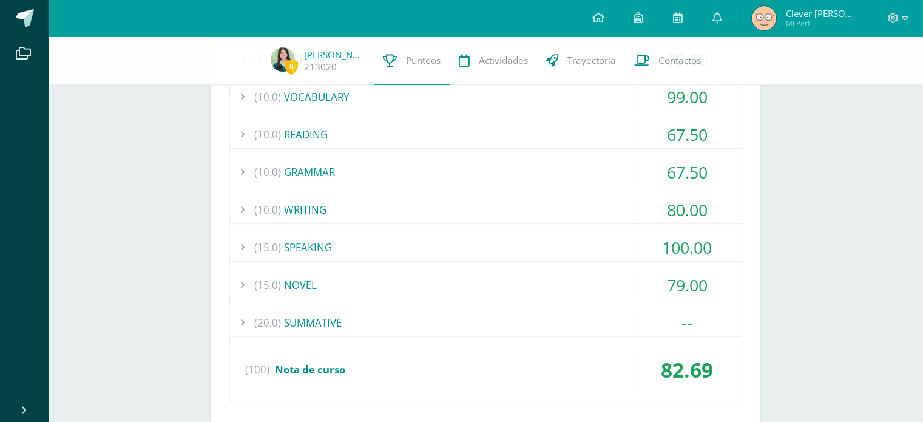
click at [595, 128] on div "(10.0) READING" at bounding box center [486, 134] width 512 height 27
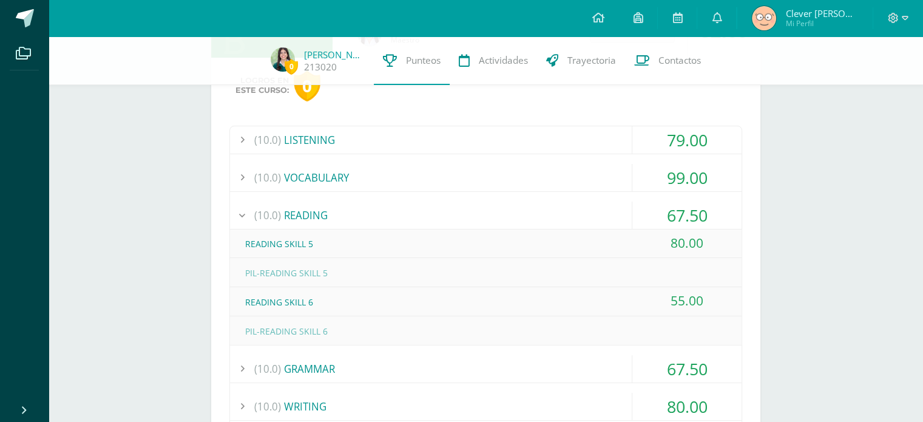
scroll to position [187, 0]
click at [570, 177] on div "(10.0) VOCABULARY" at bounding box center [486, 178] width 512 height 27
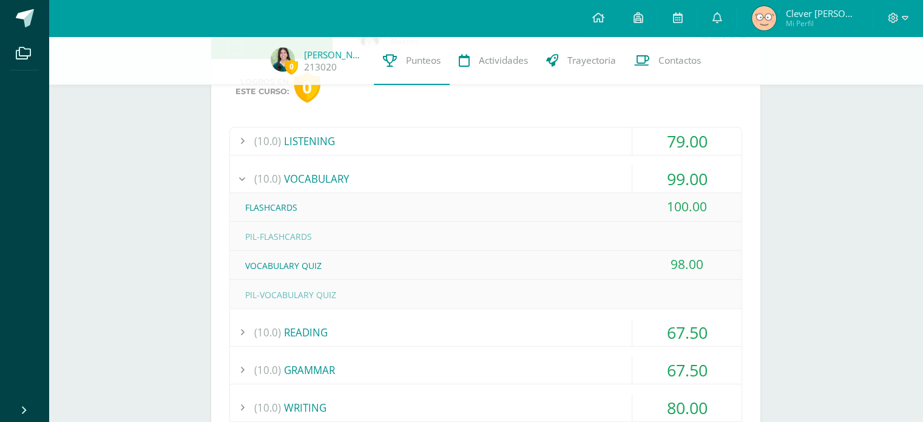
click at [586, 140] on div "(10.0) LISTENING" at bounding box center [486, 140] width 512 height 27
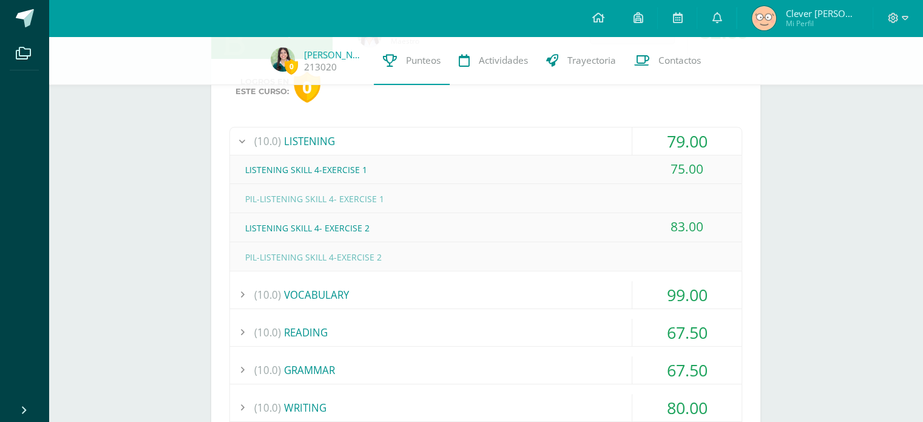
click at [586, 140] on div "(10.0) LISTENING" at bounding box center [486, 140] width 512 height 27
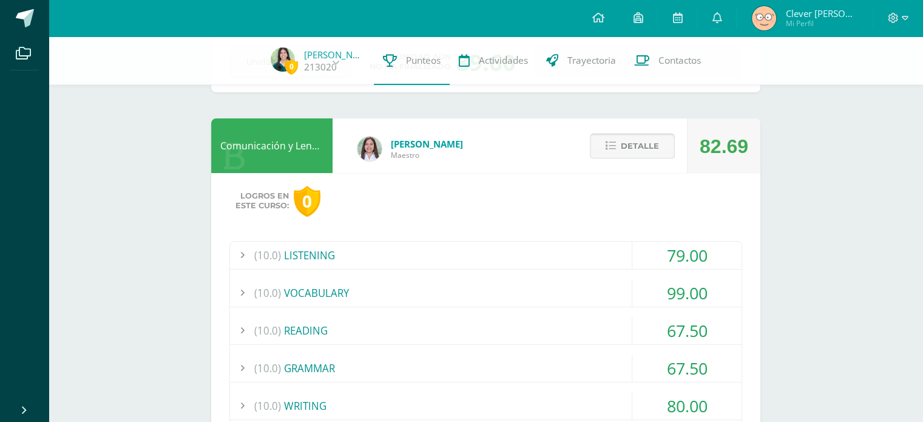
scroll to position [73, 0]
click at [660, 152] on button "Detalle" at bounding box center [632, 145] width 85 height 25
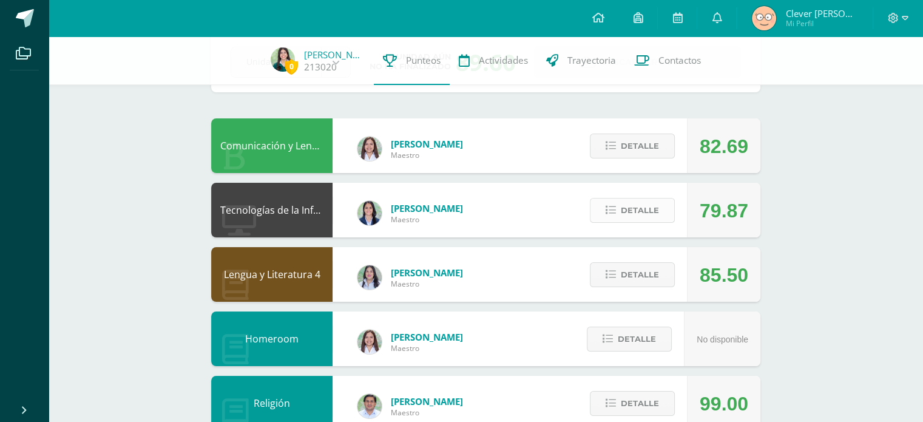
click at [670, 221] on button "Detalle" at bounding box center [632, 210] width 85 height 25
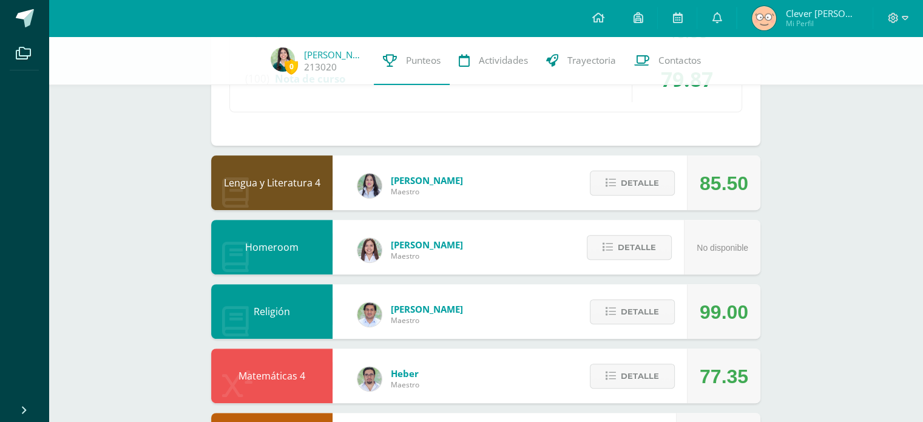
scroll to position [502, 0]
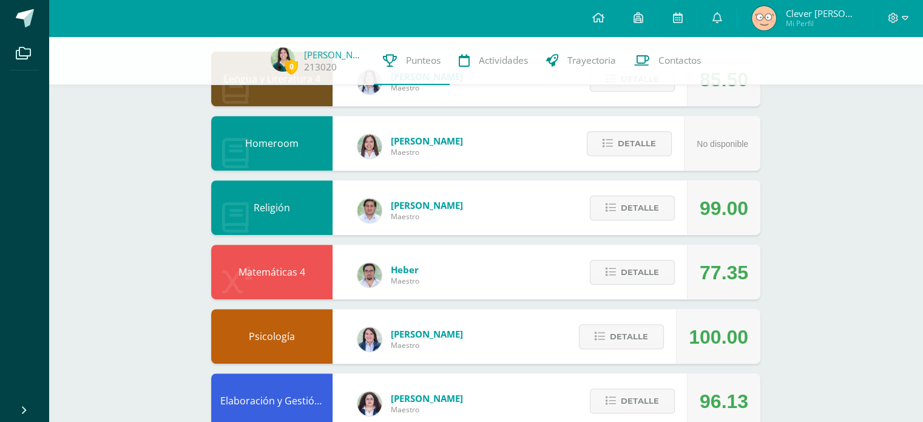
click at [621, 259] on div "Detalle" at bounding box center [629, 272] width 115 height 55
click at [639, 273] on span "Detalle" at bounding box center [640, 272] width 38 height 22
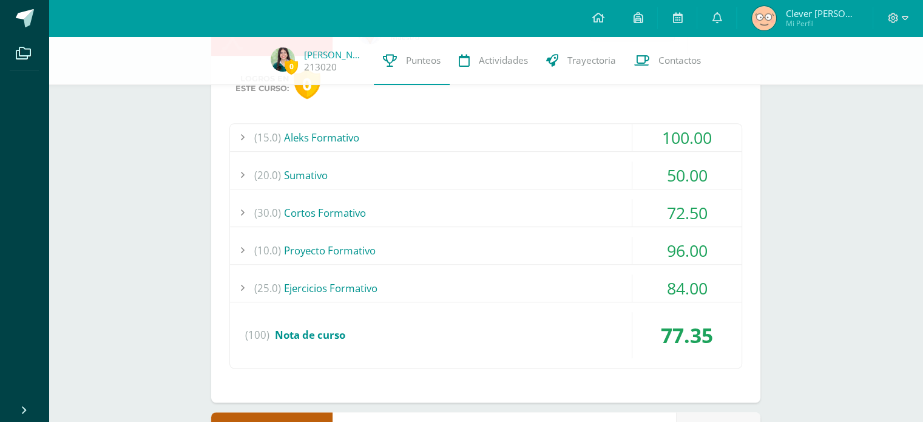
scroll to position [741, 0]
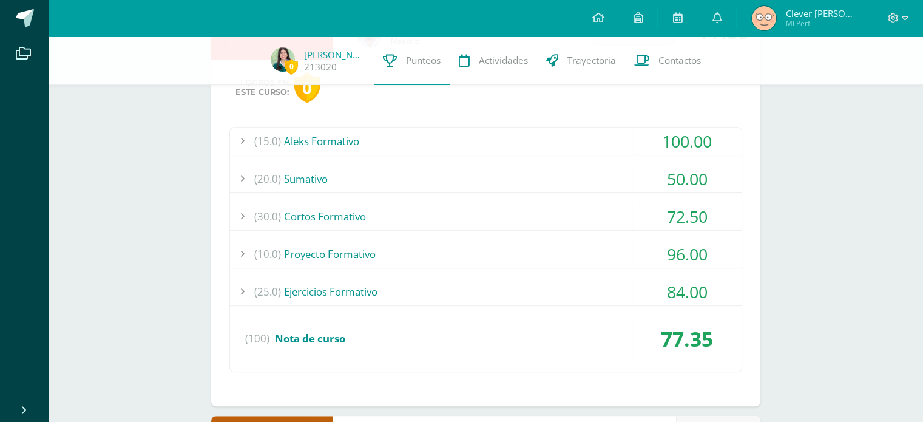
click at [675, 209] on div "72.50" at bounding box center [686, 216] width 109 height 27
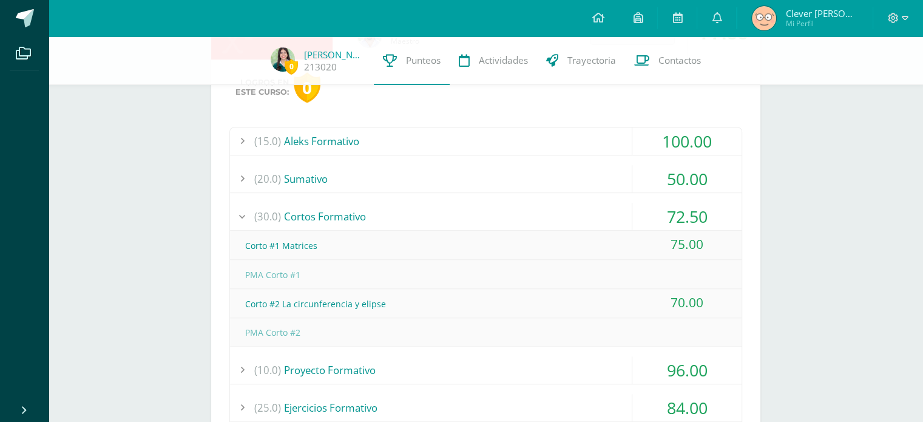
click at [713, 206] on div "72.50" at bounding box center [686, 216] width 109 height 27
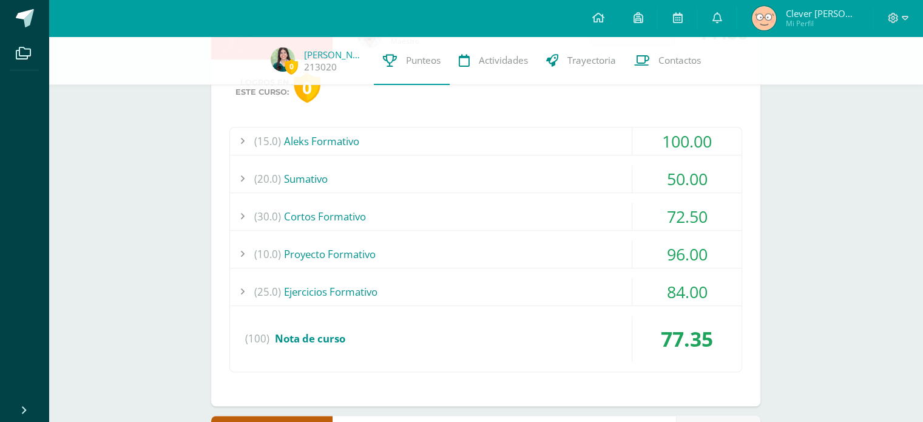
click at [716, 238] on div "(15.0) Aleks Formativo 100.00 Módulo #1 Aleks 100.00 (100)" at bounding box center [485, 249] width 513 height 245
click at [704, 245] on div "96.00" at bounding box center [686, 253] width 109 height 27
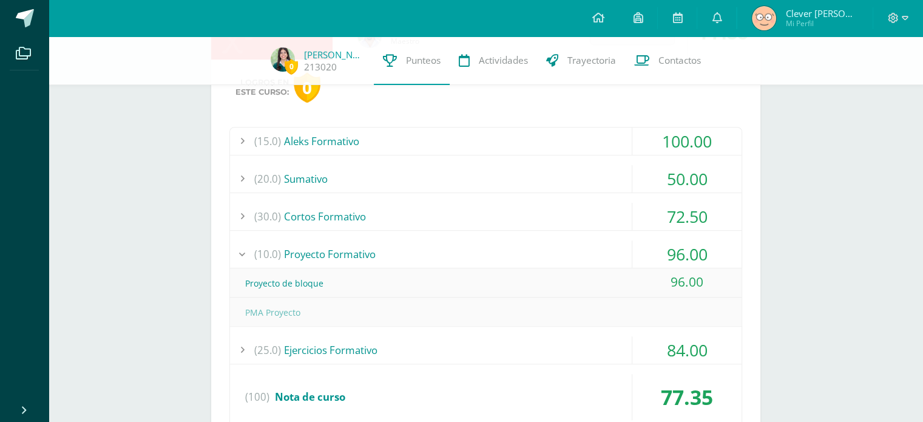
click at [707, 246] on div "96.00" at bounding box center [686, 253] width 109 height 27
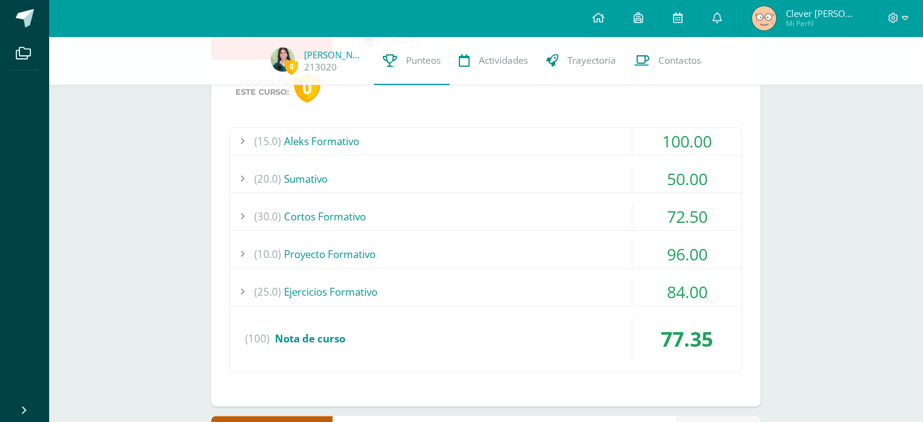
click at [584, 146] on div "(15.0) Aleks Formativo" at bounding box center [486, 140] width 512 height 27
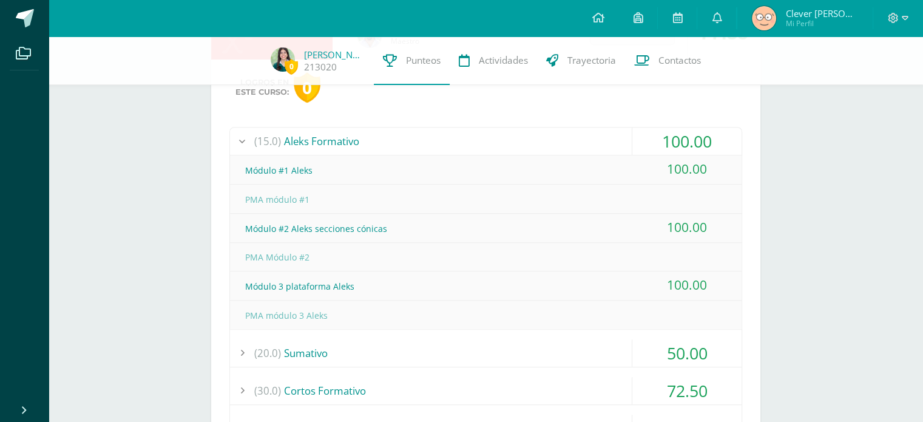
click at [588, 157] on div "Módulo #1 Aleks" at bounding box center [486, 170] width 512 height 27
click at [590, 157] on div "Módulo #1 Aleks" at bounding box center [486, 170] width 512 height 27
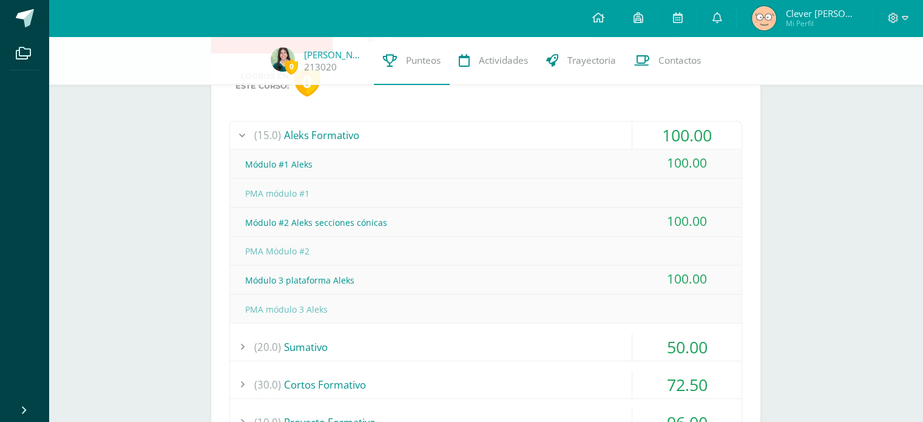
scroll to position [785, 0]
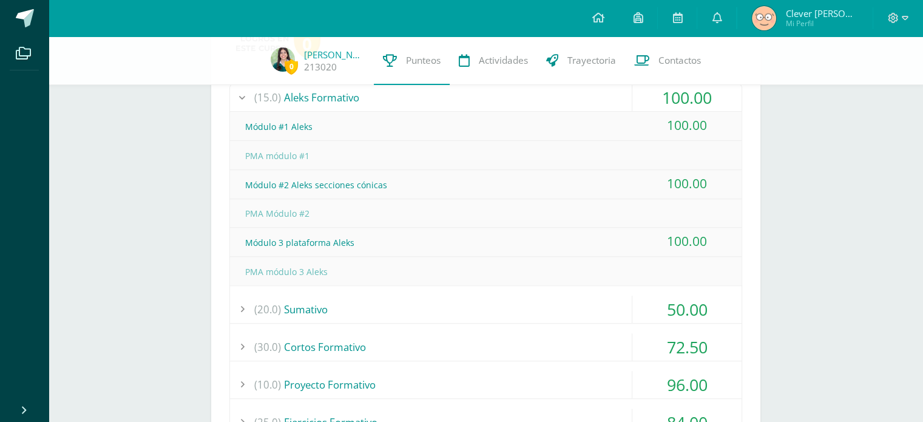
click at [620, 333] on div "(30.0) Cortos Formativo" at bounding box center [486, 346] width 512 height 27
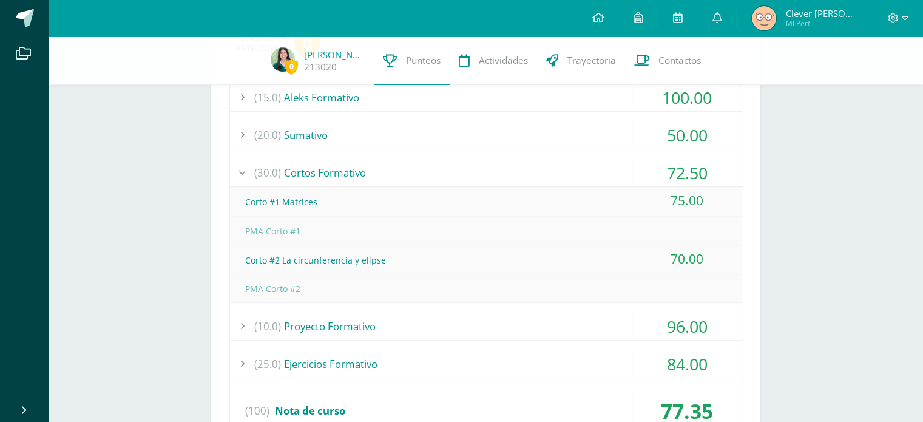
click at [74, 215] on div "0 Sara Pino 213020 Punteos Actividades Trayectoria Contactos Pendiente Unidad 4…" at bounding box center [486, 69] width 874 height 1637
click at [566, 175] on div "(30.0) Cortos Formativo" at bounding box center [486, 172] width 512 height 27
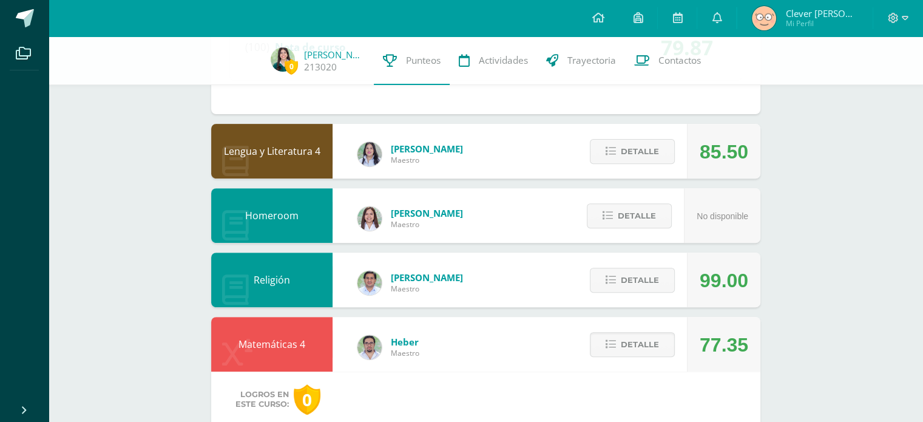
scroll to position [447, 0]
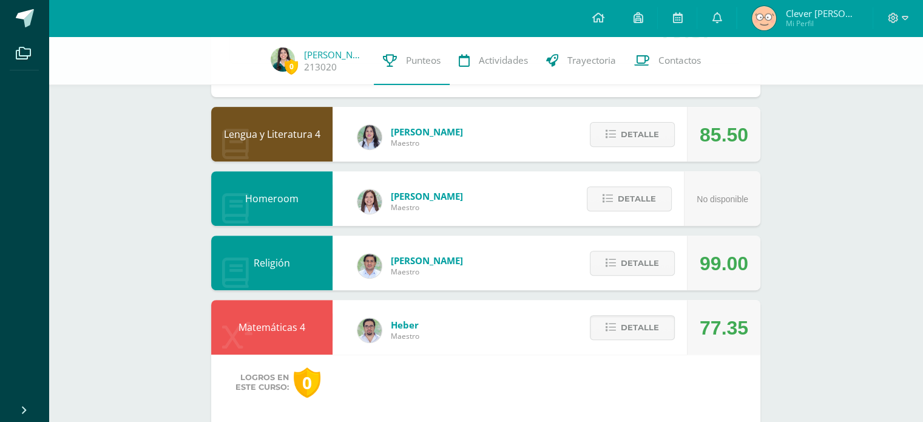
click at [615, 294] on div "Comunicación y Lenguaje L3 Inglés 4 Diana Marroquin Maestro 82.69 Detalle Logro…" at bounding box center [485, 416] width 549 height 1342
click at [625, 272] on span "Detalle" at bounding box center [640, 263] width 38 height 22
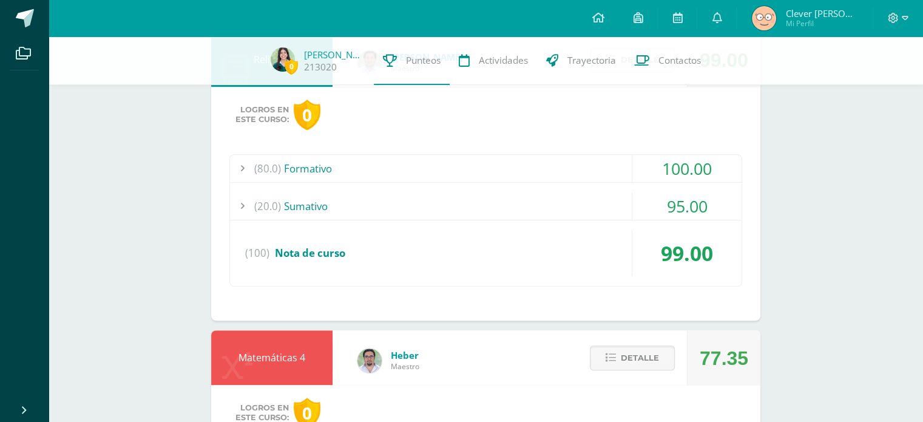
scroll to position [648, 0]
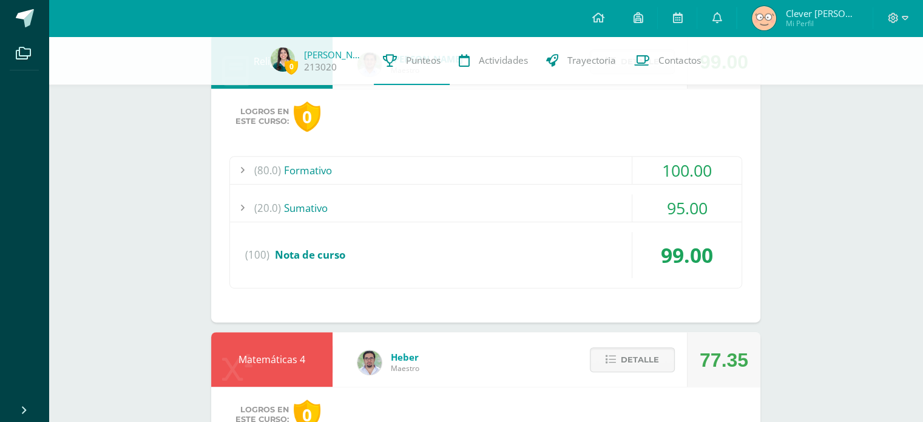
click at [646, 206] on div "95.00" at bounding box center [686, 207] width 109 height 27
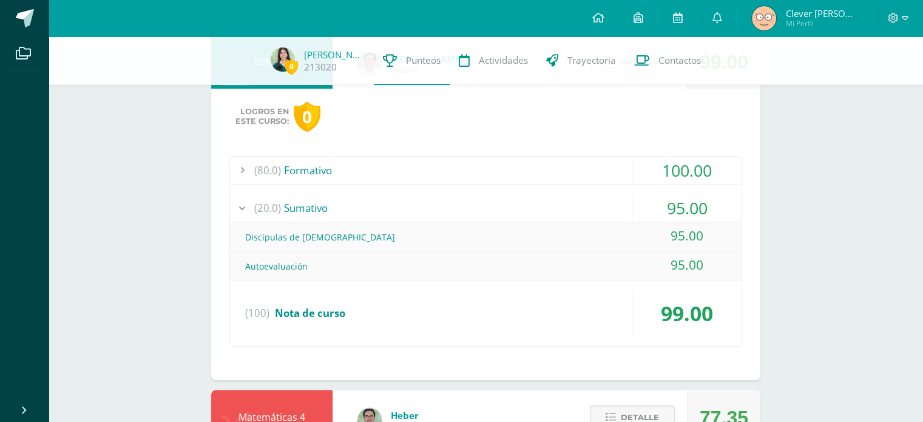
click at [644, 204] on div "95.00" at bounding box center [686, 207] width 109 height 27
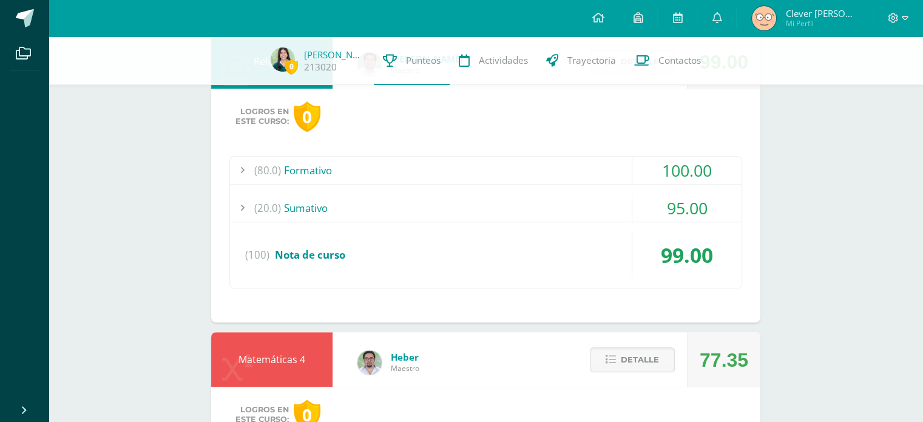
click at [655, 163] on div "100.00" at bounding box center [686, 170] width 109 height 27
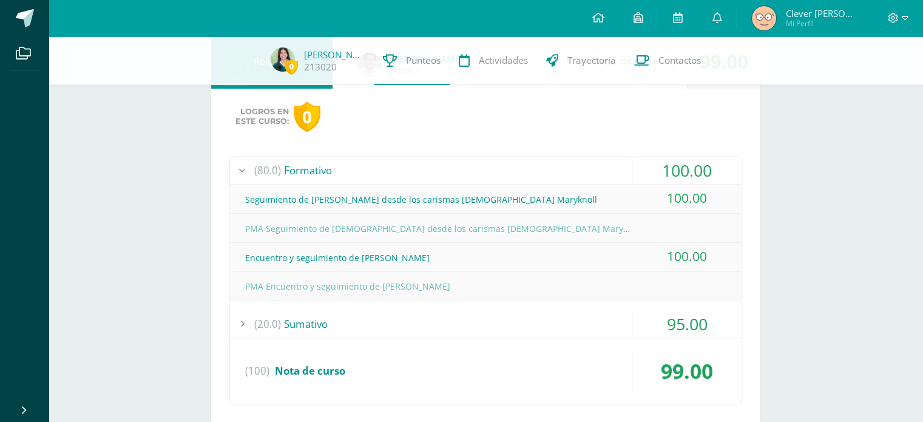
click at [653, 165] on div "100.00" at bounding box center [686, 170] width 109 height 27
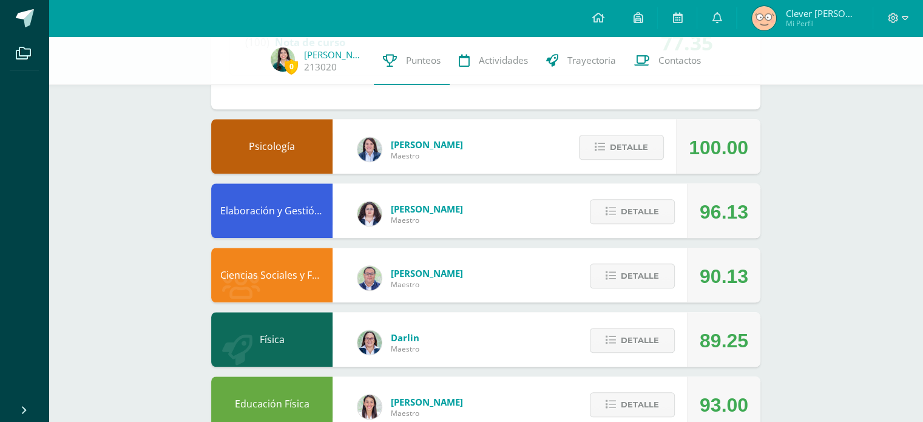
scroll to position [1272, 0]
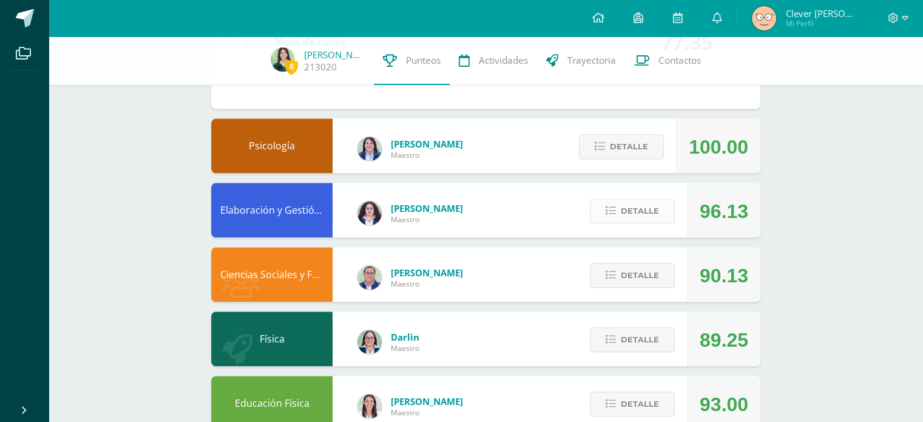
click at [647, 201] on span "Detalle" at bounding box center [640, 211] width 38 height 22
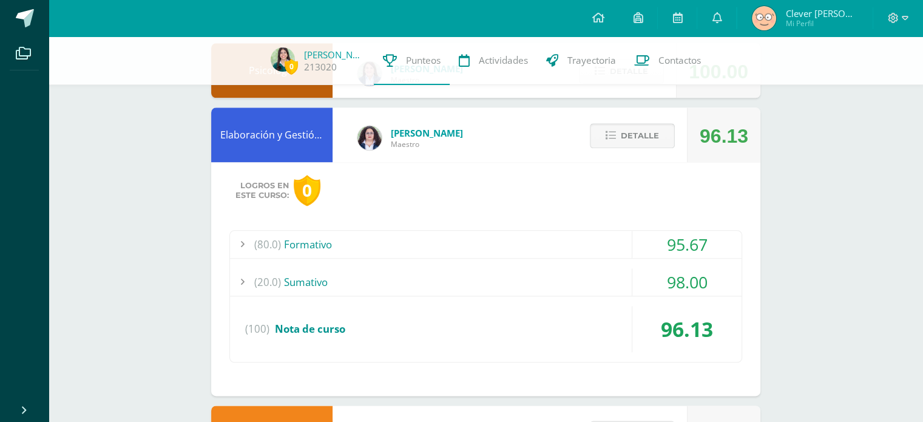
scroll to position [1352, 0]
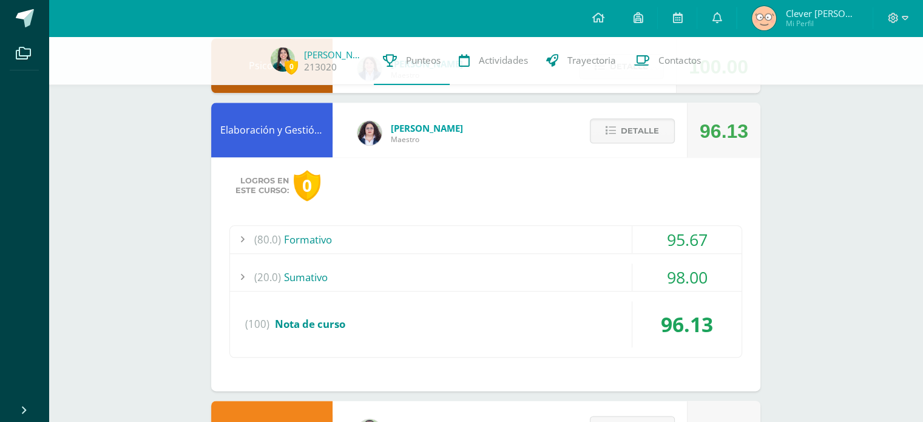
click at [589, 271] on div "(20.0) Sumativo" at bounding box center [486, 276] width 512 height 27
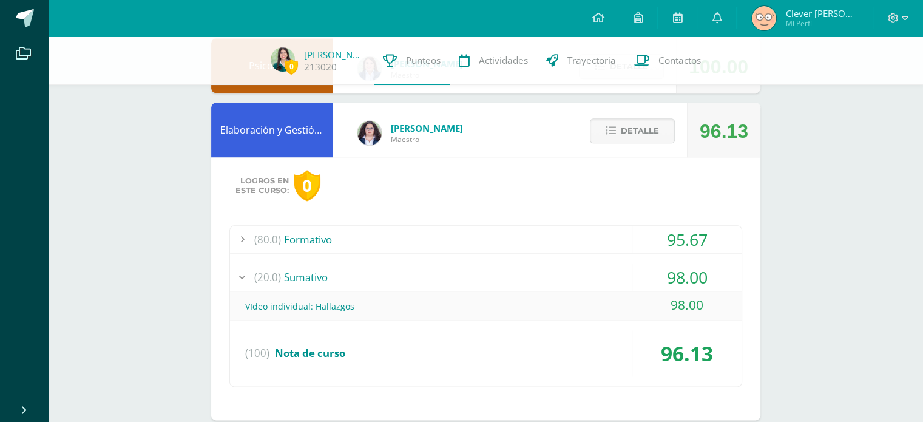
click at [589, 271] on div "(20.0) Sumativo" at bounding box center [486, 276] width 512 height 27
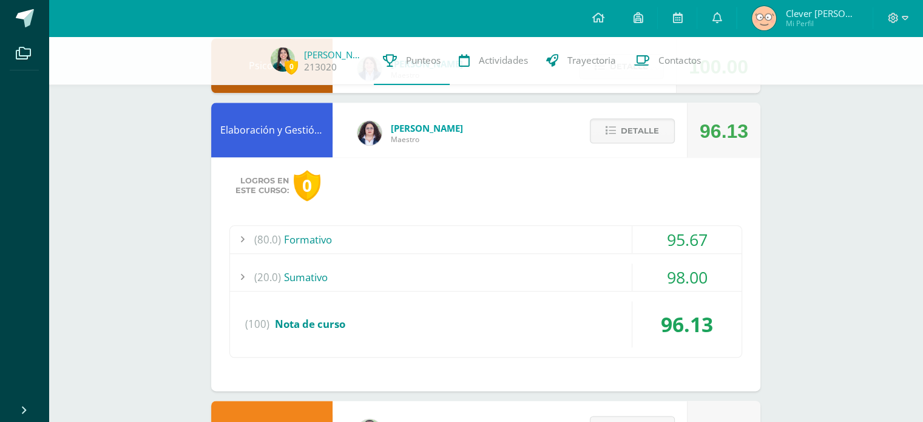
click at [587, 211] on div "Logros en este curso: 0 (80.0) Formativo 95.67 Juicio al proyecto (100)" at bounding box center [485, 274] width 549 height 234
click at [573, 231] on div "(80.0) Formativo" at bounding box center [486, 239] width 512 height 27
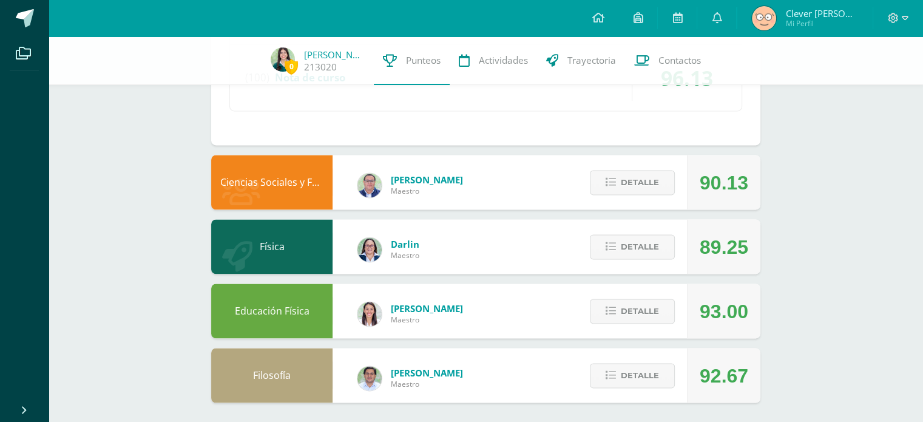
scroll to position [1771, 0]
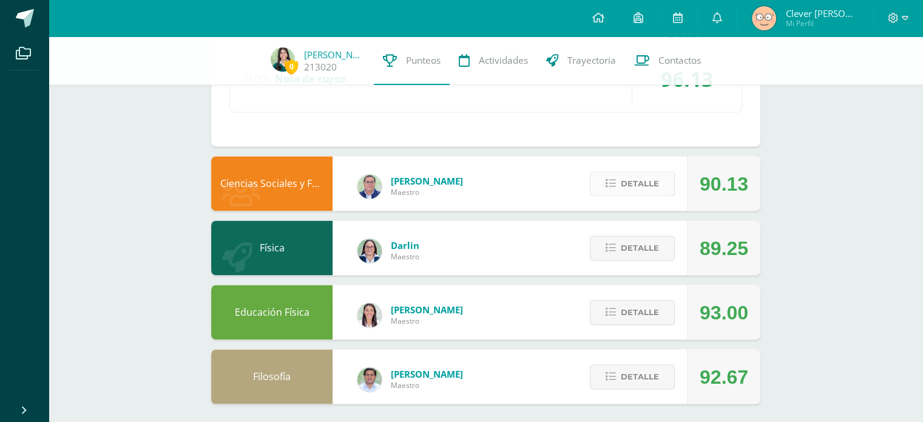
click at [641, 190] on span "Detalle" at bounding box center [640, 183] width 38 height 22
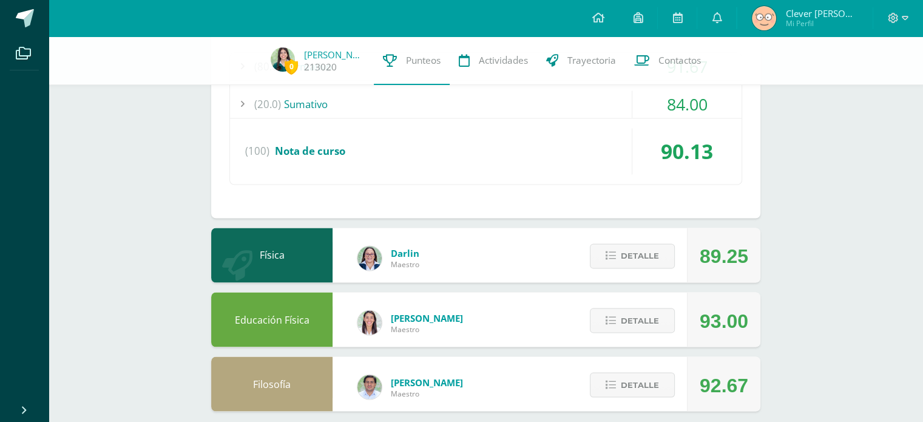
scroll to position [1996, 0]
click at [610, 123] on div "(80.0) Formativo 91.67 Fenómenos del mundo actual 100.00" at bounding box center [485, 119] width 513 height 132
click at [638, 252] on span "Detalle" at bounding box center [640, 256] width 38 height 22
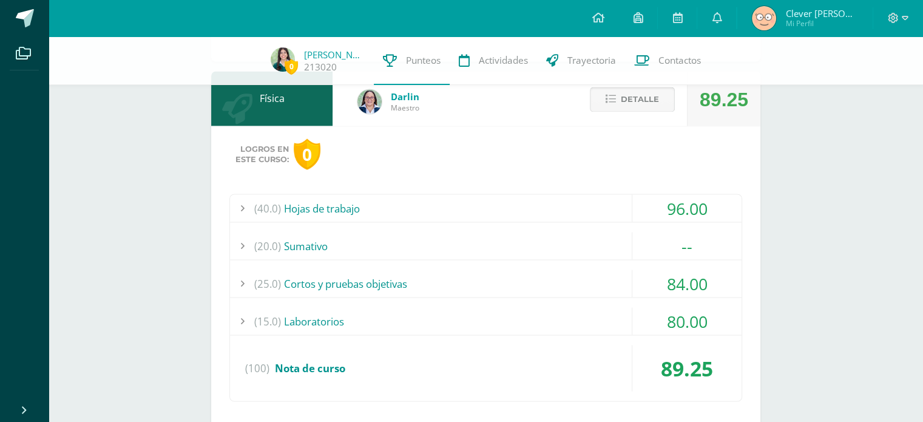
scroll to position [2226, 0]
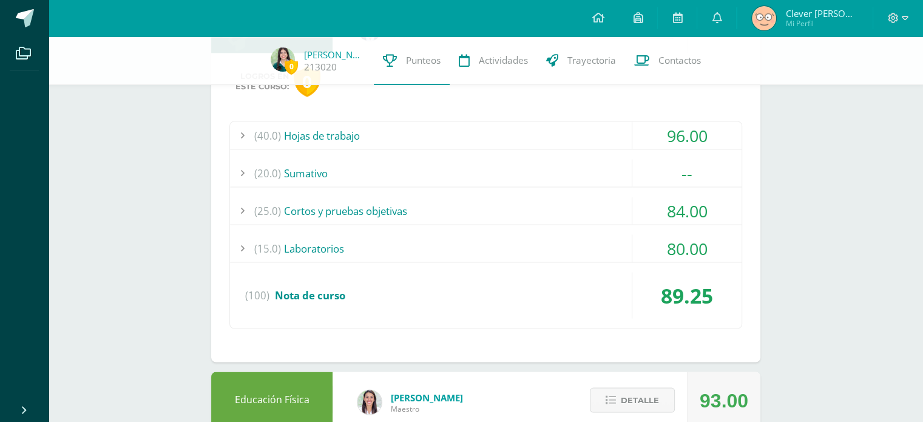
click at [572, 165] on div "(20.0) Sumativo" at bounding box center [486, 172] width 512 height 27
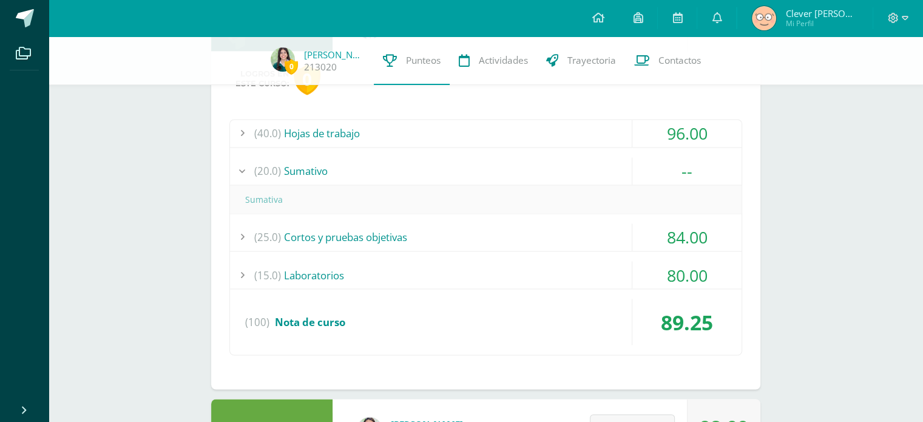
scroll to position [2053, 0]
click at [571, 165] on div "(20.0) Sumativo" at bounding box center [486, 171] width 512 height 27
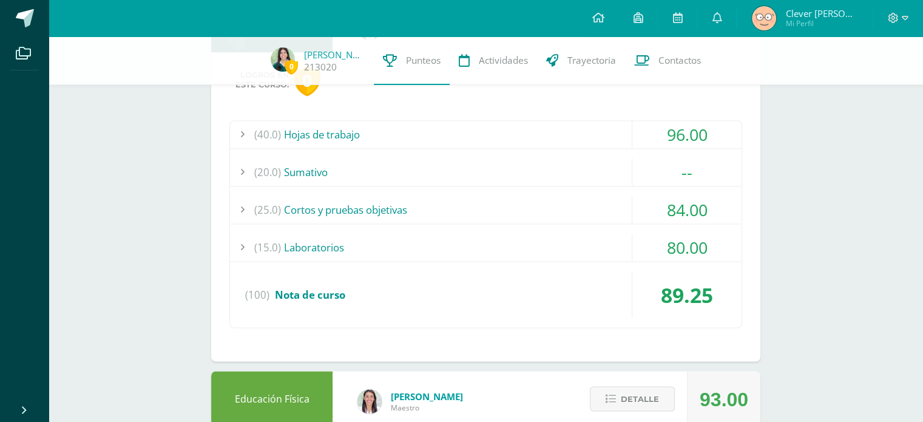
click at [492, 112] on div "Logros en este curso: 0 (40.0) Hojas de trabajo 96.00 Ejercitación Dinámica" at bounding box center [485, 206] width 549 height 309
click at [475, 121] on div "(40.0) Hojas de trabajo" at bounding box center [486, 134] width 512 height 27
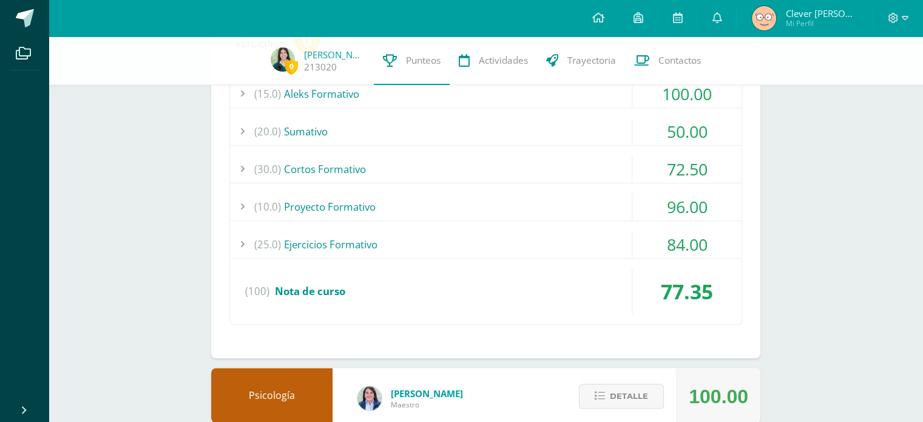
scroll to position [751, 0]
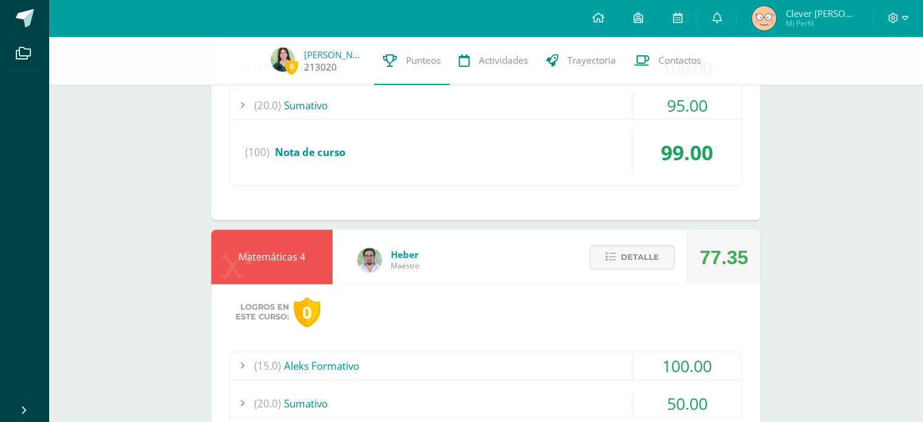
click at [298, 64] on span "0" at bounding box center [291, 66] width 13 height 15
click at [278, 56] on span "0 Sara Pino 213020" at bounding box center [318, 60] width 112 height 27
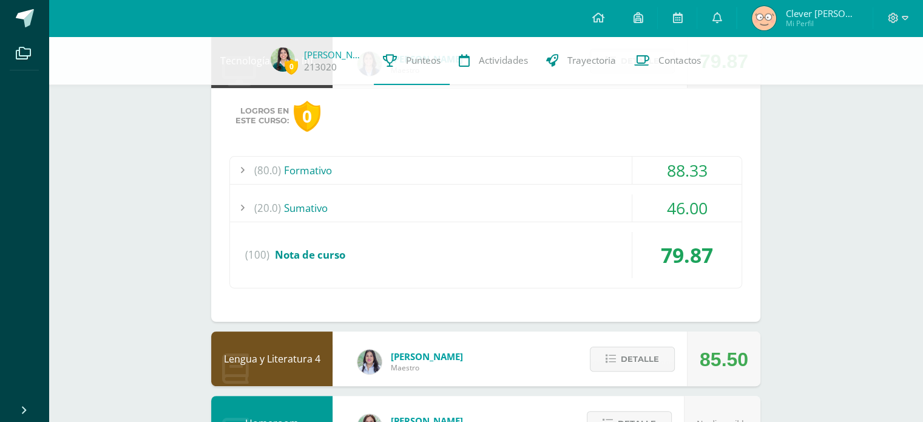
scroll to position [221, 0]
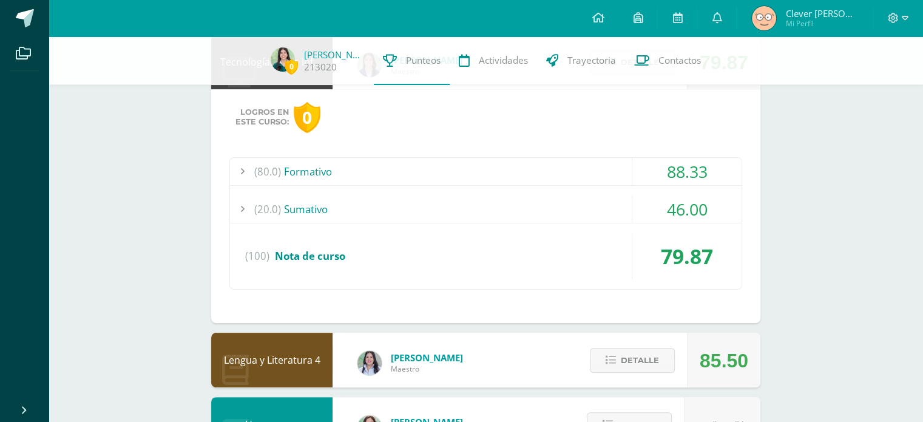
click at [588, 215] on div "(20.0) Sumativo" at bounding box center [486, 208] width 512 height 27
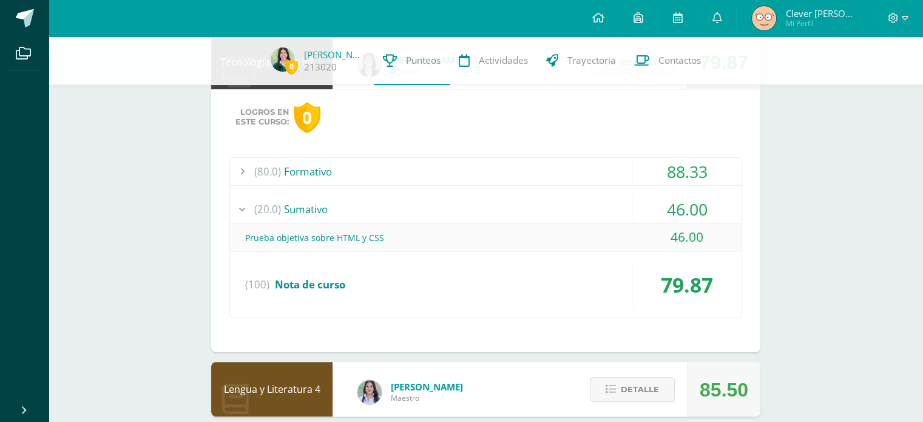
click at [590, 214] on div "(20.0) Sumativo" at bounding box center [486, 208] width 512 height 27
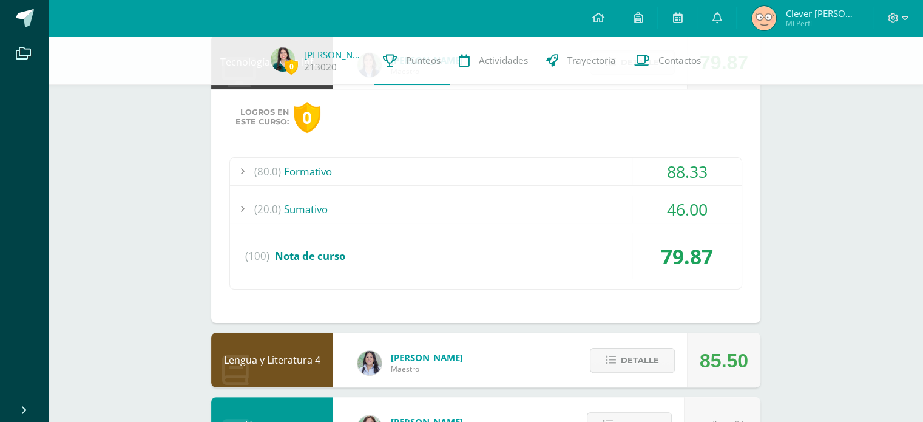
click at [590, 181] on div "(80.0) Formativo" at bounding box center [486, 171] width 512 height 27
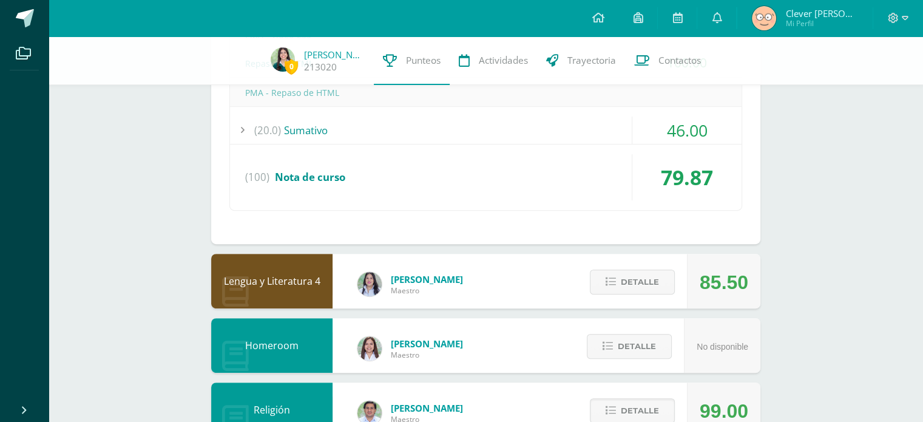
scroll to position [0, 0]
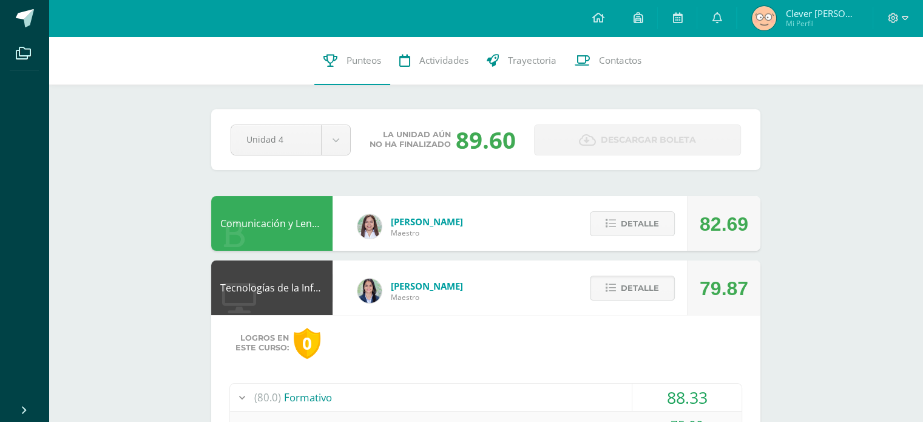
click at [640, 203] on div "Detalle" at bounding box center [629, 223] width 115 height 55
click at [615, 281] on button "Detalle" at bounding box center [632, 287] width 85 height 25
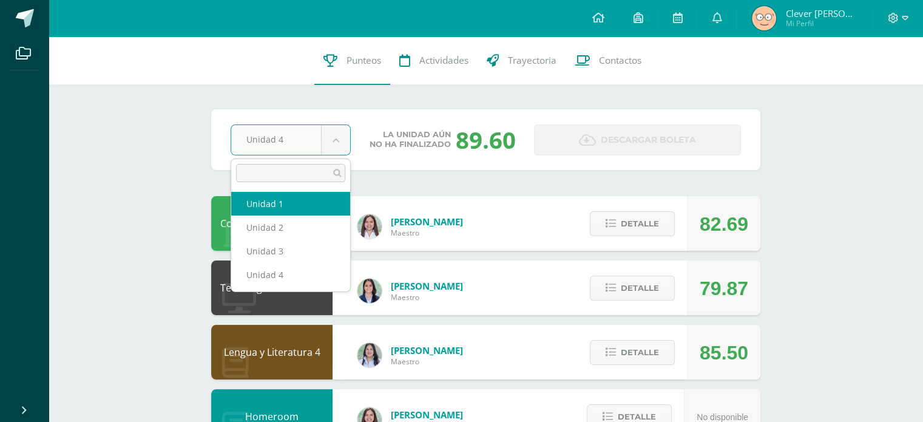
select select "Unidad 1"
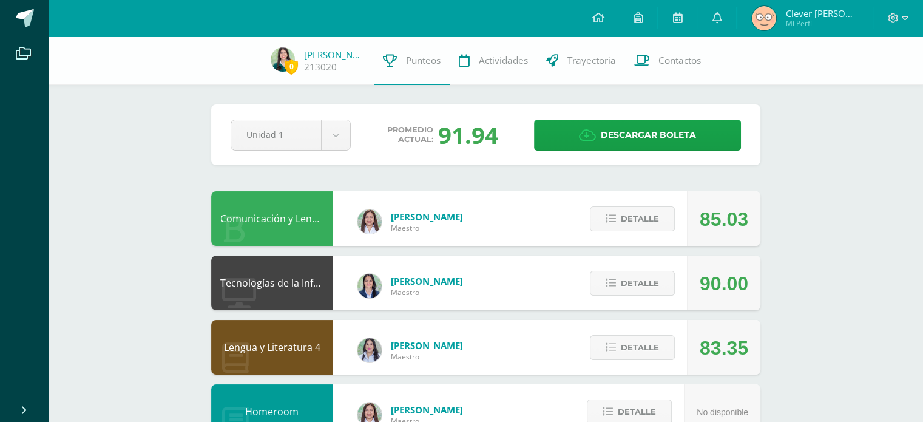
click at [336, 113] on div "Pendiente Unidad 1 Unidad 1 Unidad 2 Unidad 3 Unidad 4 Promedio actual: 91.94 D…" at bounding box center [485, 134] width 549 height 61
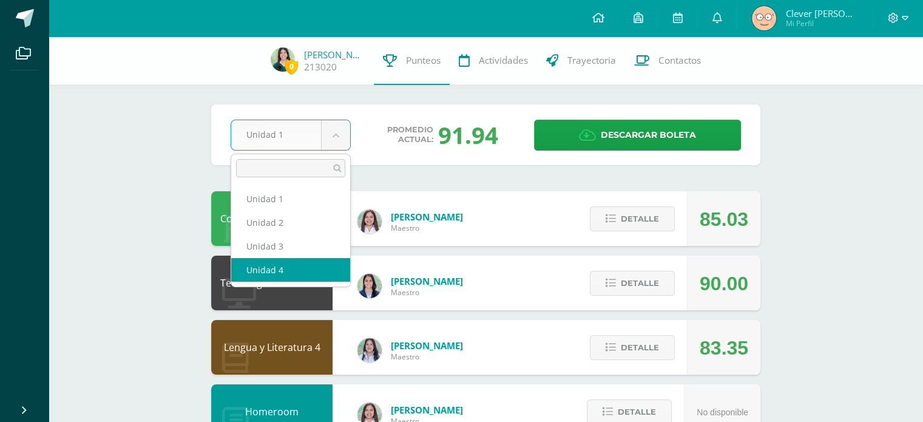
select select "Unidad 4"
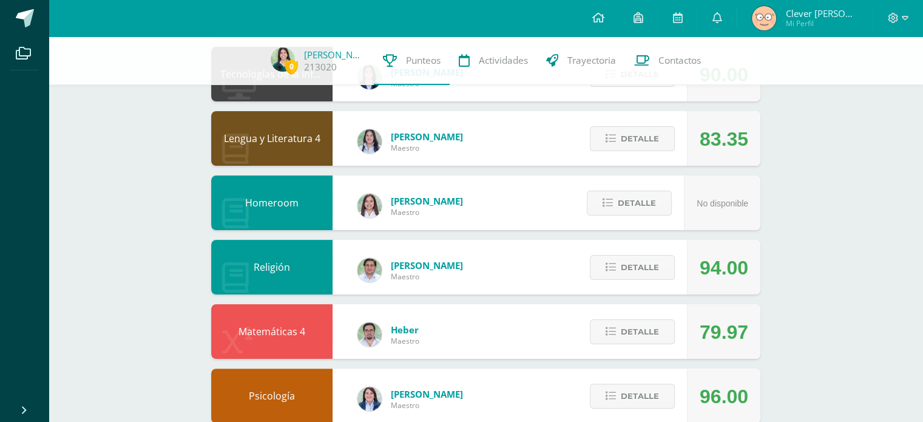
scroll to position [216, 0]
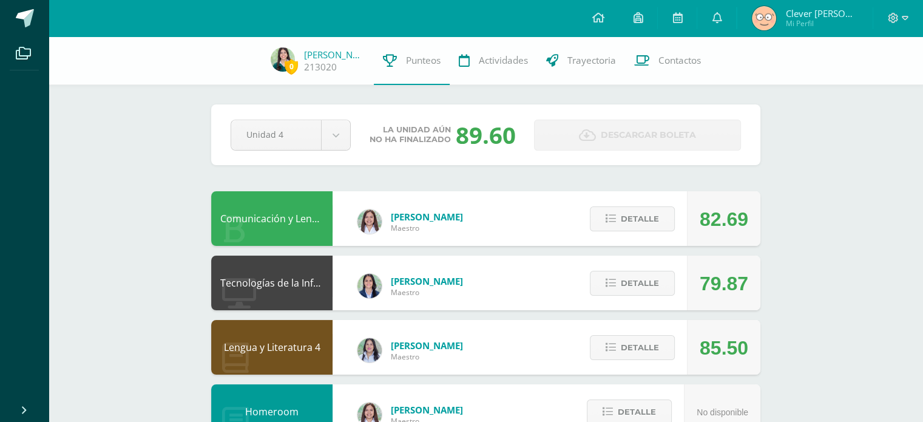
click at [619, 201] on div "Detalle" at bounding box center [629, 218] width 115 height 55
click at [627, 210] on span "Detalle" at bounding box center [640, 219] width 38 height 22
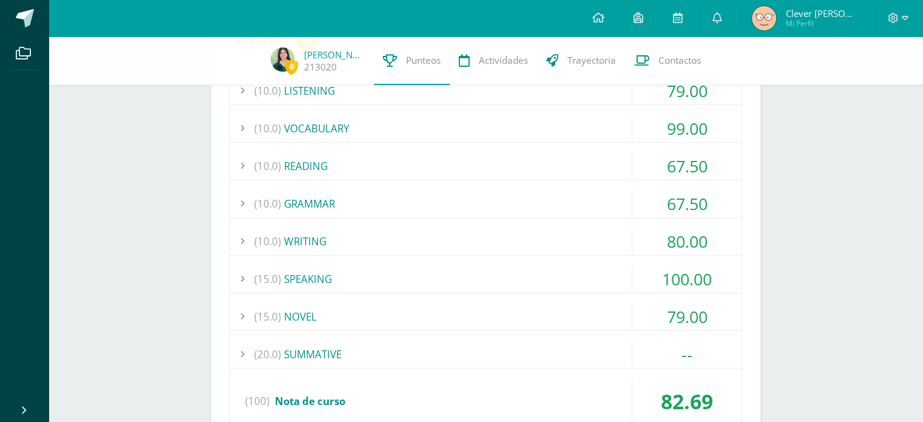
scroll to position [240, 0]
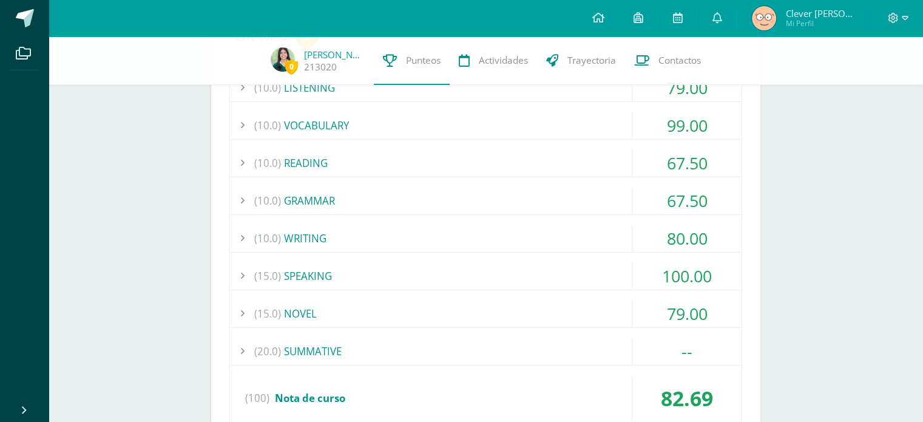
click at [587, 185] on div "(10.0) LISTENING 79.00 LISTENING SKILL 4-EXERCISE 1 75.00" at bounding box center [485, 252] width 513 height 358
click at [580, 194] on div "(10.0) GRAMMAR" at bounding box center [486, 200] width 512 height 27
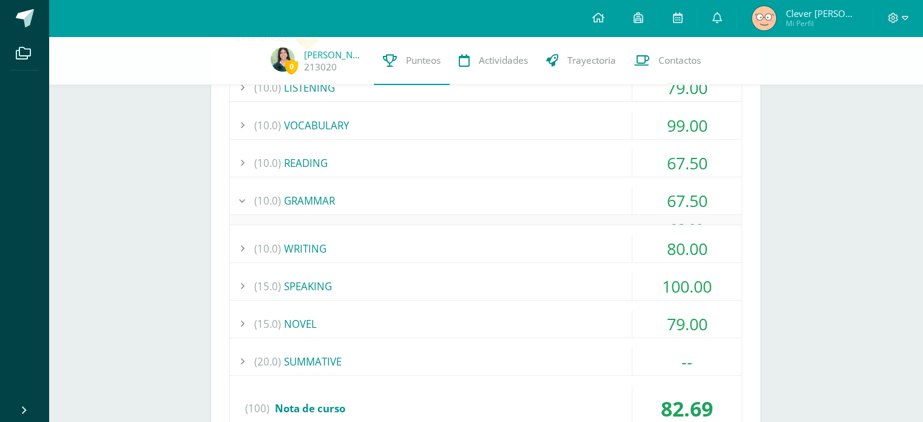
click at [580, 194] on div "(10.0) GRAMMAR" at bounding box center [486, 200] width 512 height 27
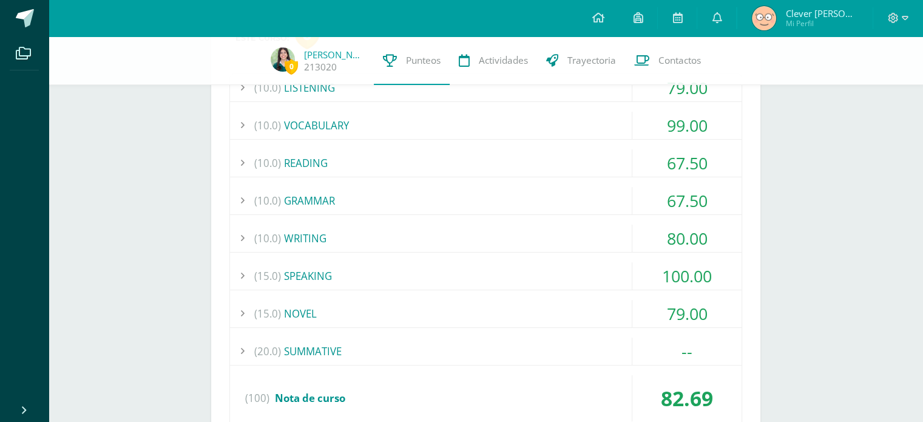
click at [580, 194] on div "(10.0) GRAMMAR" at bounding box center [486, 200] width 512 height 27
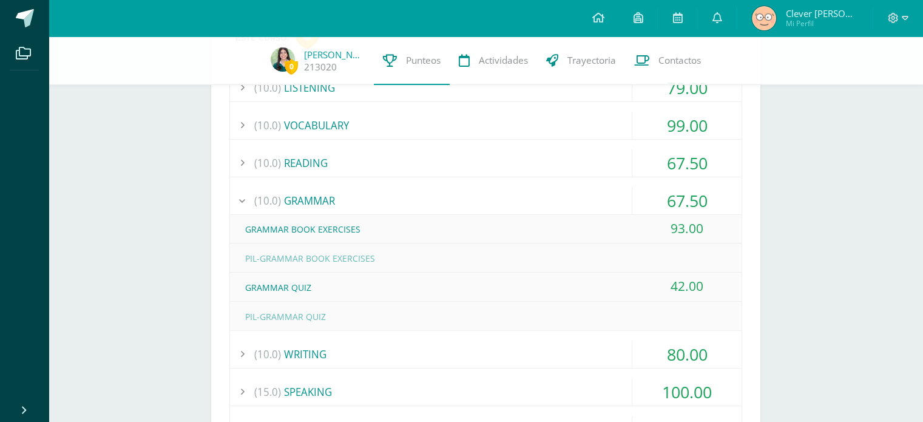
click at [644, 210] on div "67.50" at bounding box center [686, 200] width 109 height 27
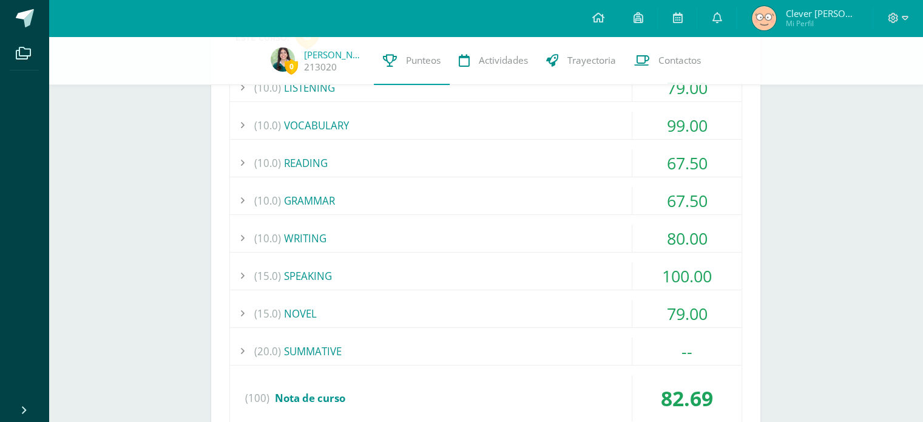
click at [560, 341] on div "(20.0) SUMMATIVE" at bounding box center [486, 350] width 512 height 27
click at [563, 340] on div "(20.0) SUMMATIVE" at bounding box center [486, 350] width 512 height 27
click at [613, 360] on div "(20.0) SUMMATIVE" at bounding box center [486, 350] width 512 height 27
click at [603, 354] on div "(20.0) SUMMATIVE" at bounding box center [486, 350] width 512 height 27
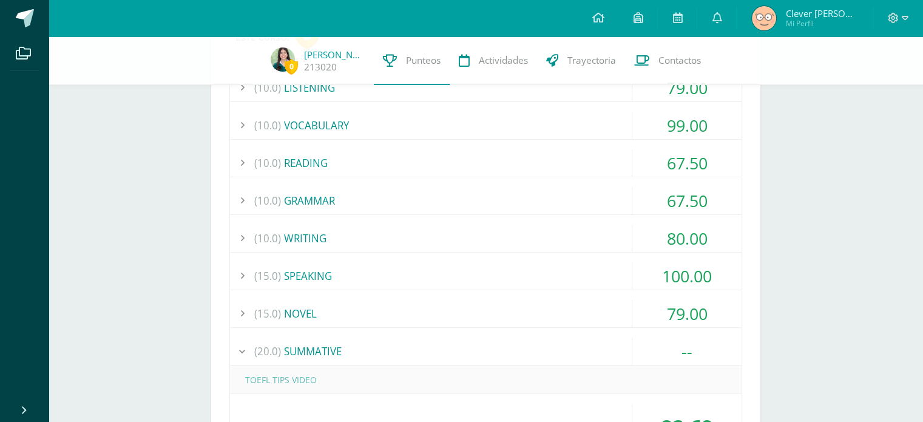
click at [505, 193] on div "(10.0) GRAMMAR" at bounding box center [486, 200] width 512 height 27
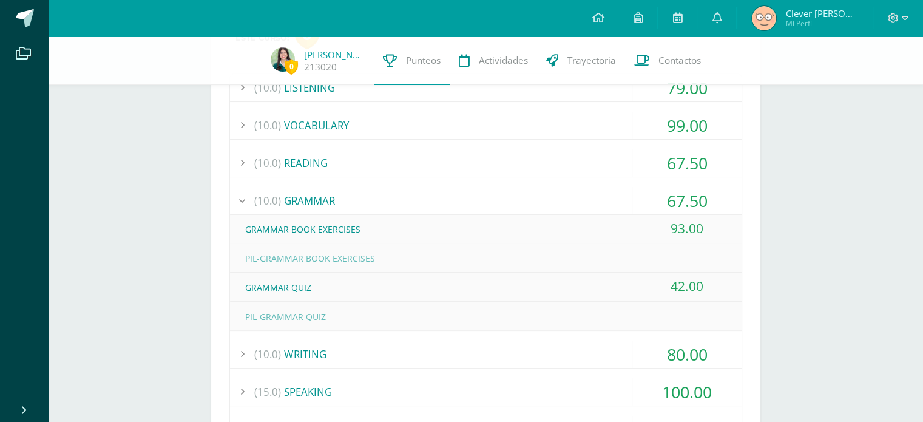
click at [567, 198] on div "(10.0) GRAMMAR" at bounding box center [486, 200] width 512 height 27
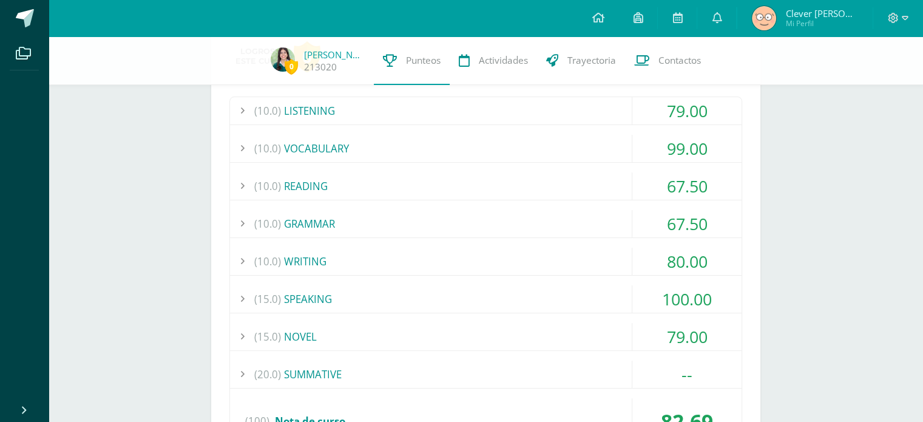
scroll to position [211, 0]
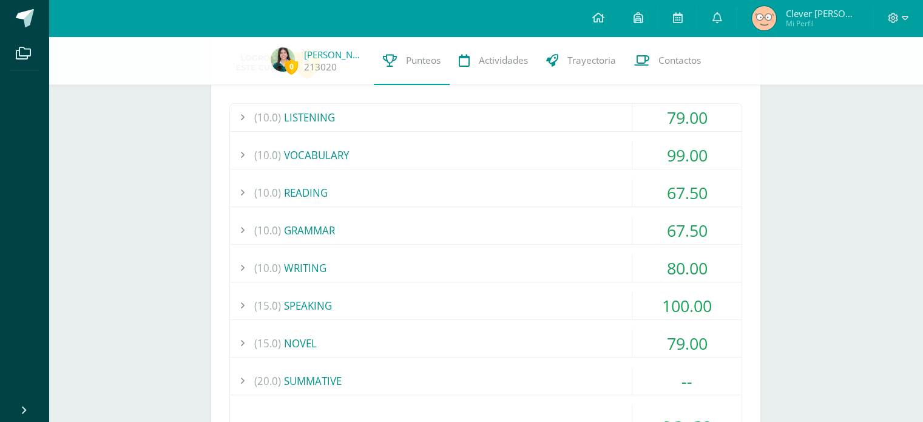
click at [475, 307] on div "(15.0) SPEAKING" at bounding box center [486, 305] width 512 height 27
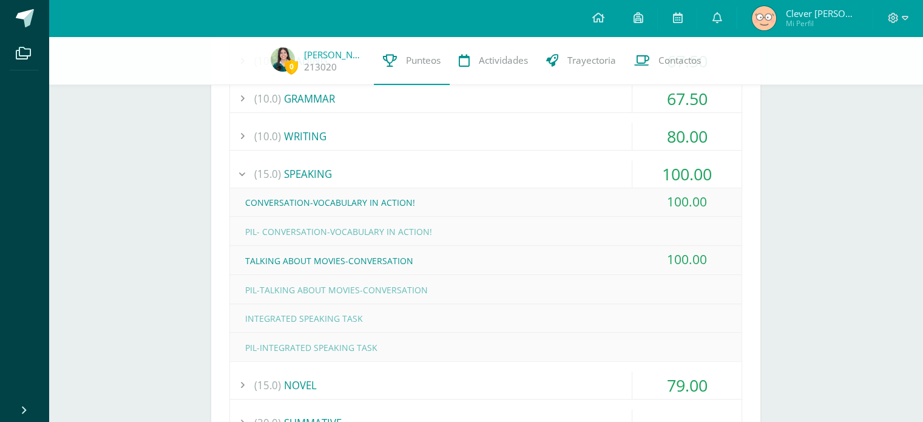
scroll to position [342, 0]
click at [567, 174] on div "(15.0) SPEAKING" at bounding box center [486, 174] width 512 height 27
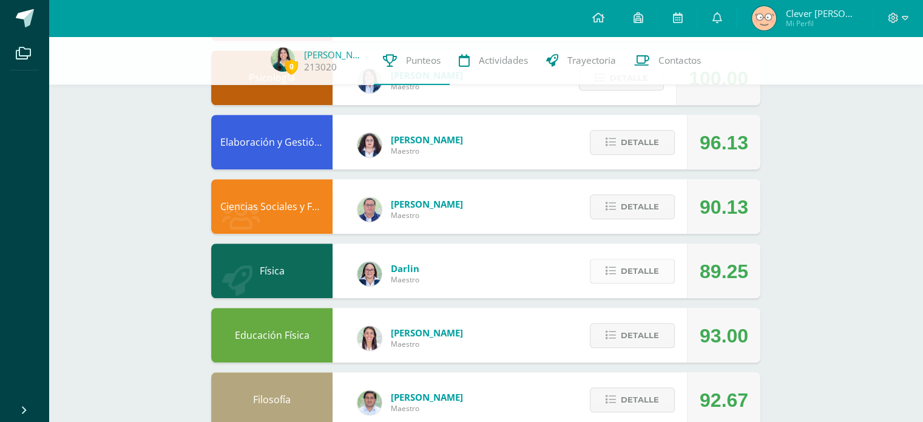
scroll to position [956, 0]
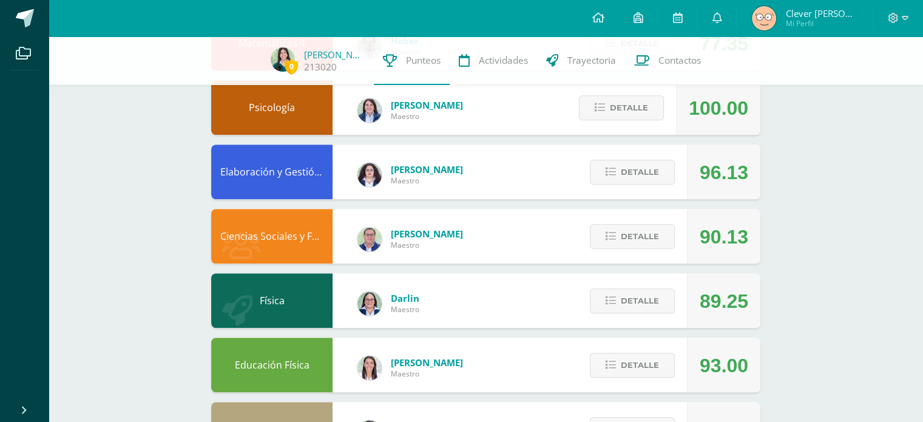
click at [635, 346] on div "Detalle" at bounding box center [629, 364] width 115 height 55
click at [632, 351] on div "Detalle" at bounding box center [629, 364] width 115 height 55
click at [641, 361] on span "Detalle" at bounding box center [640, 365] width 38 height 22
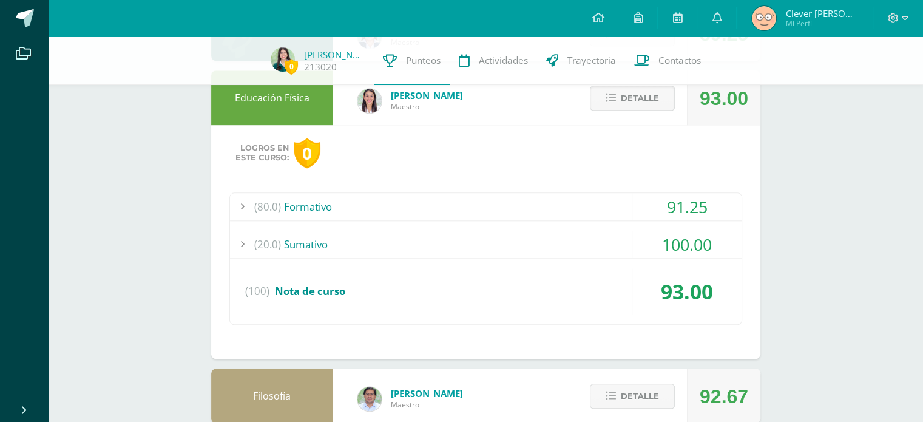
scroll to position [1246, 0]
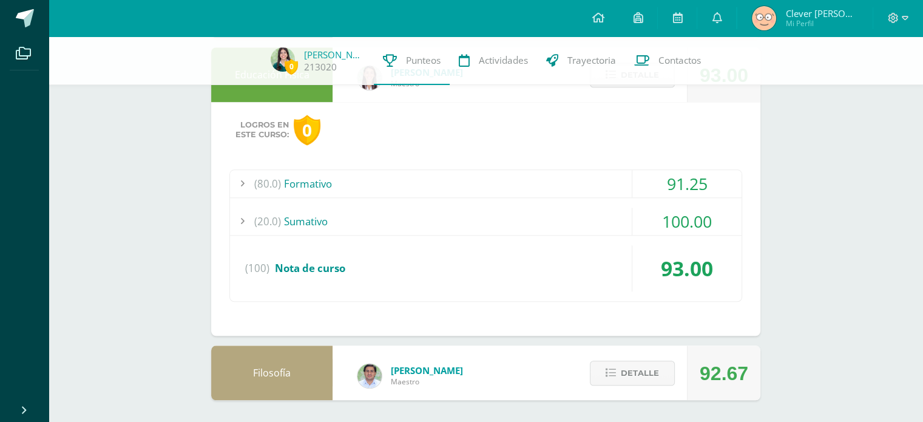
click at [640, 172] on div "91.25" at bounding box center [686, 183] width 109 height 27
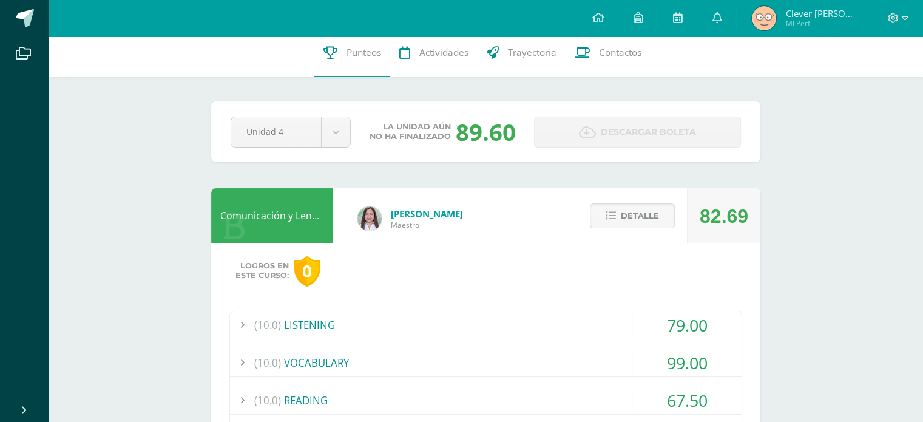
scroll to position [0, 0]
